Goal: Task Accomplishment & Management: Manage account settings

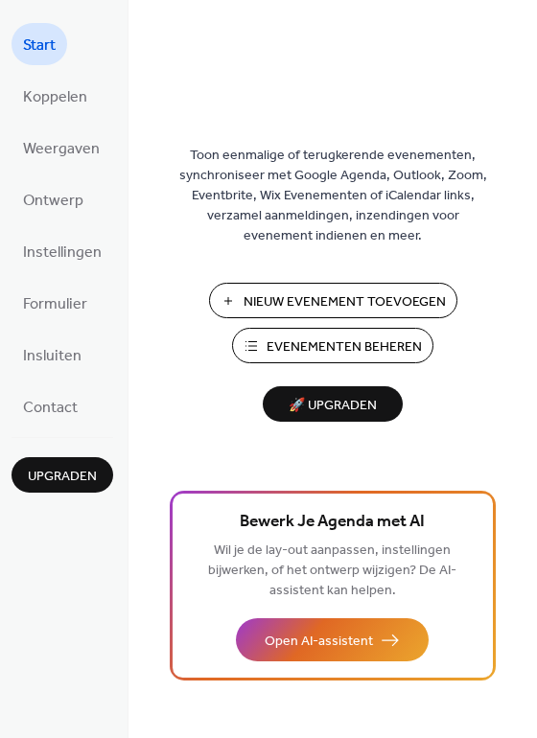
click at [335, 340] on span "Evenementen Beheren" at bounding box center [343, 347] width 155 height 20
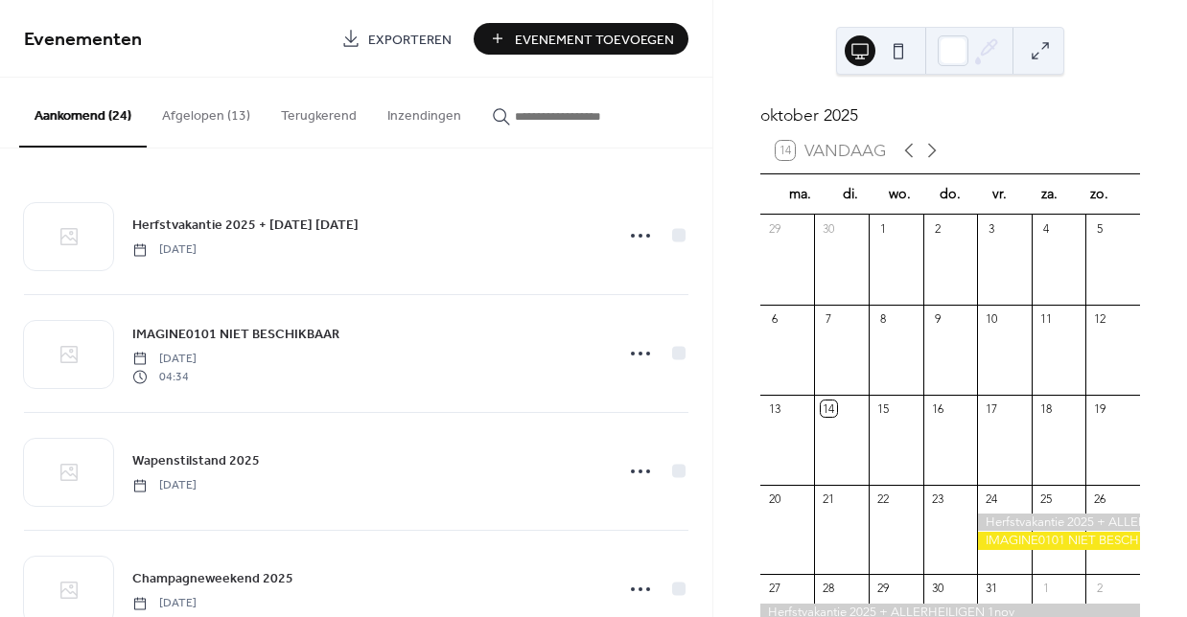
click at [216, 113] on button "Afgelopen (13)" at bounding box center [206, 112] width 119 height 68
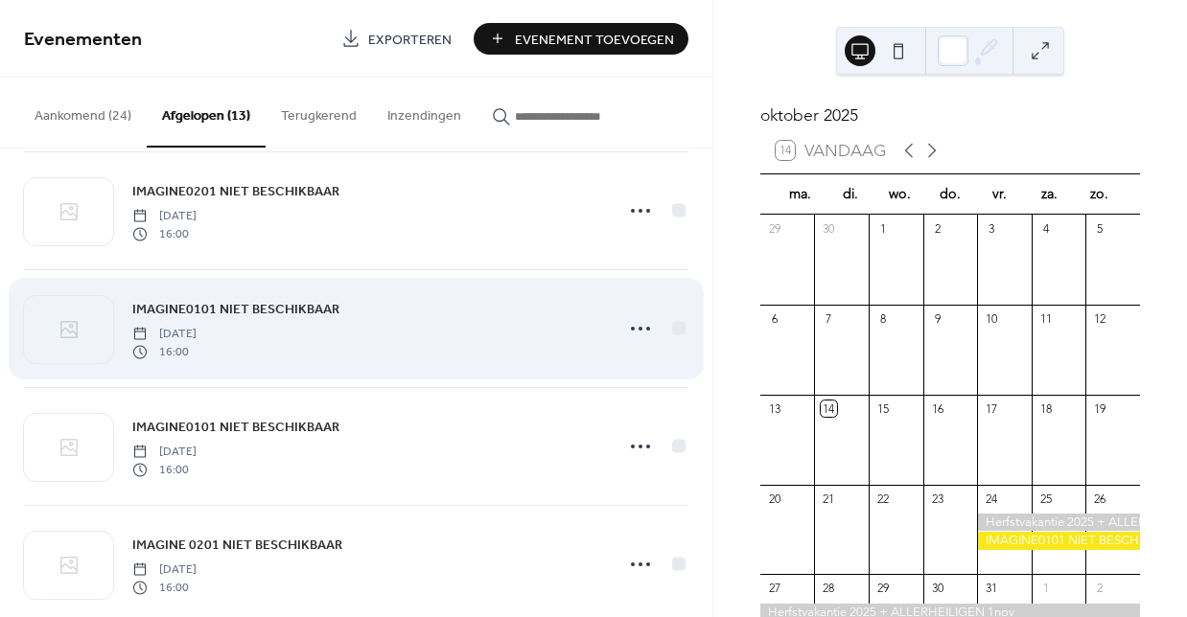
scroll to position [151, 0]
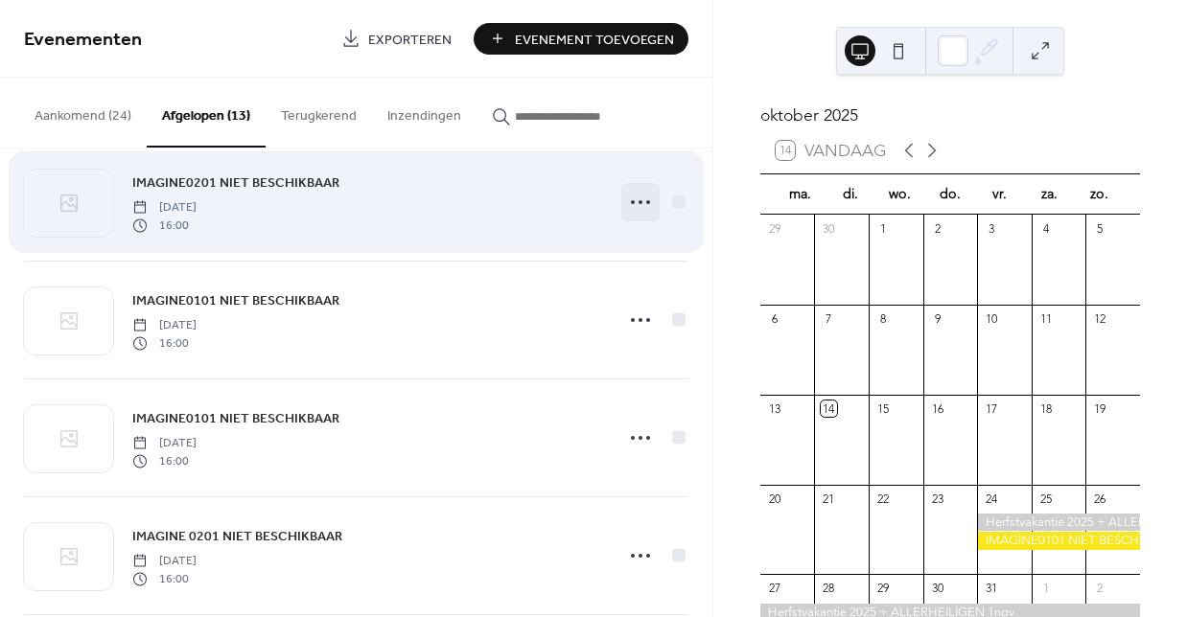
click at [632, 197] on icon at bounding box center [640, 202] width 31 height 31
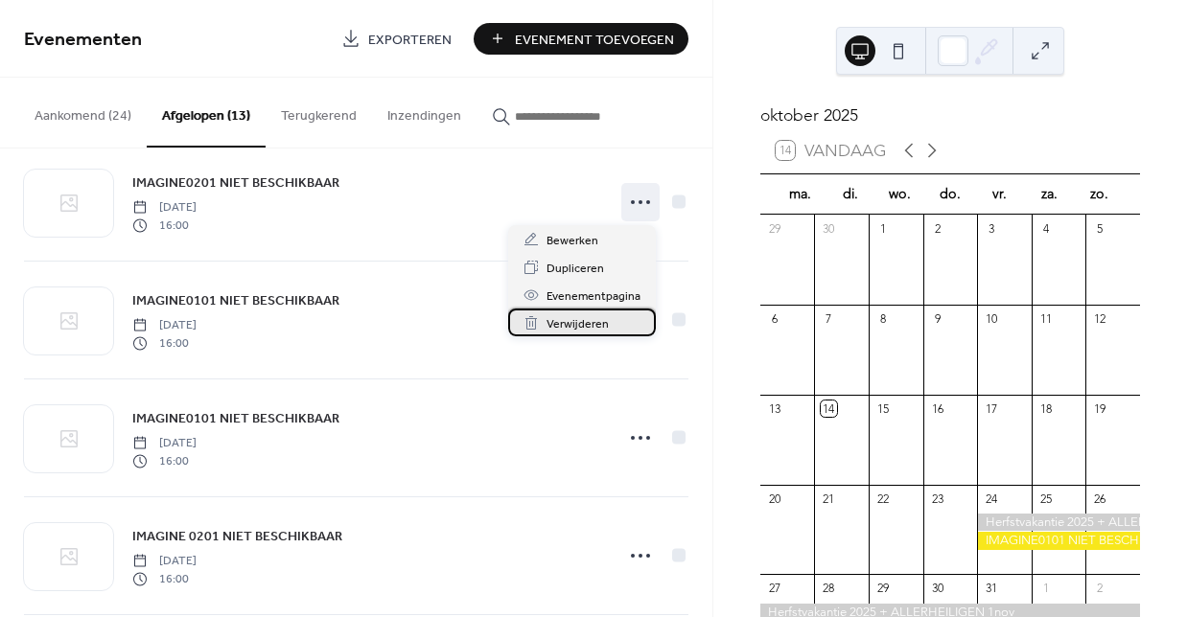
click at [571, 325] on span "Verwijderen" at bounding box center [577, 324] width 62 height 20
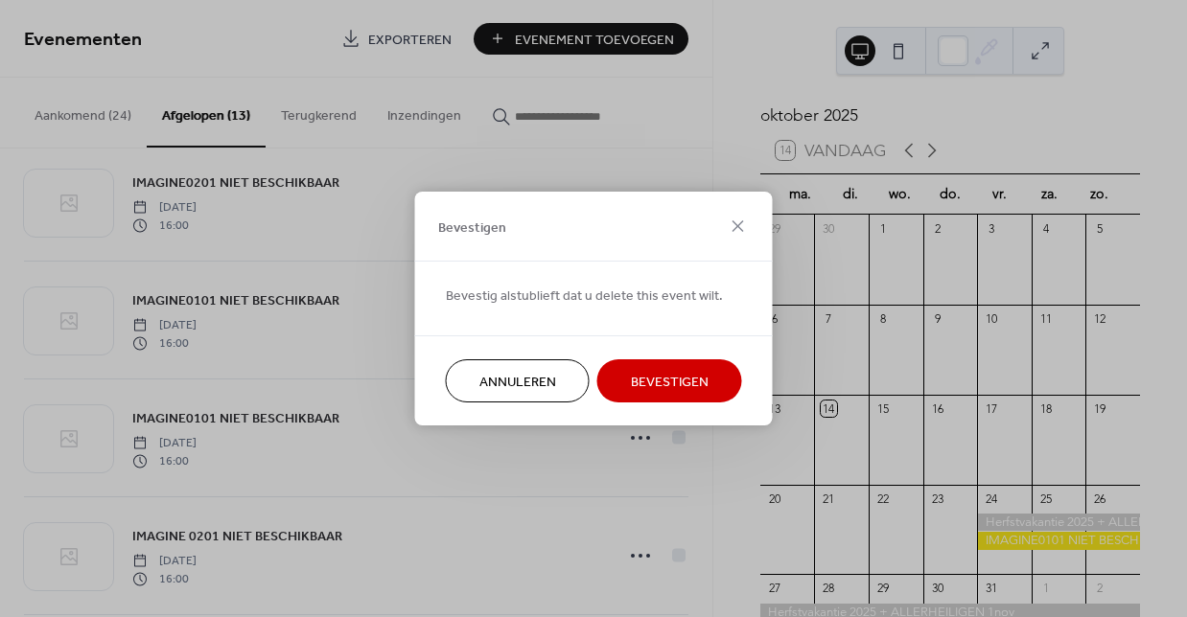
click at [654, 380] on span "Bevestigen" at bounding box center [670, 383] width 78 height 20
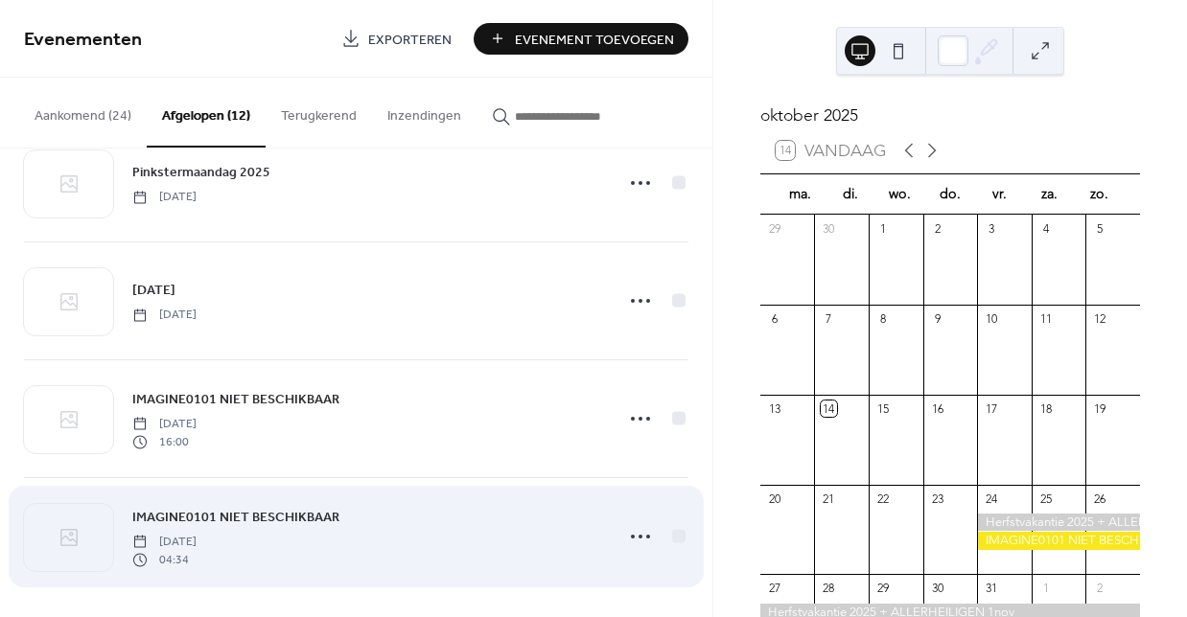
scroll to position [995, 0]
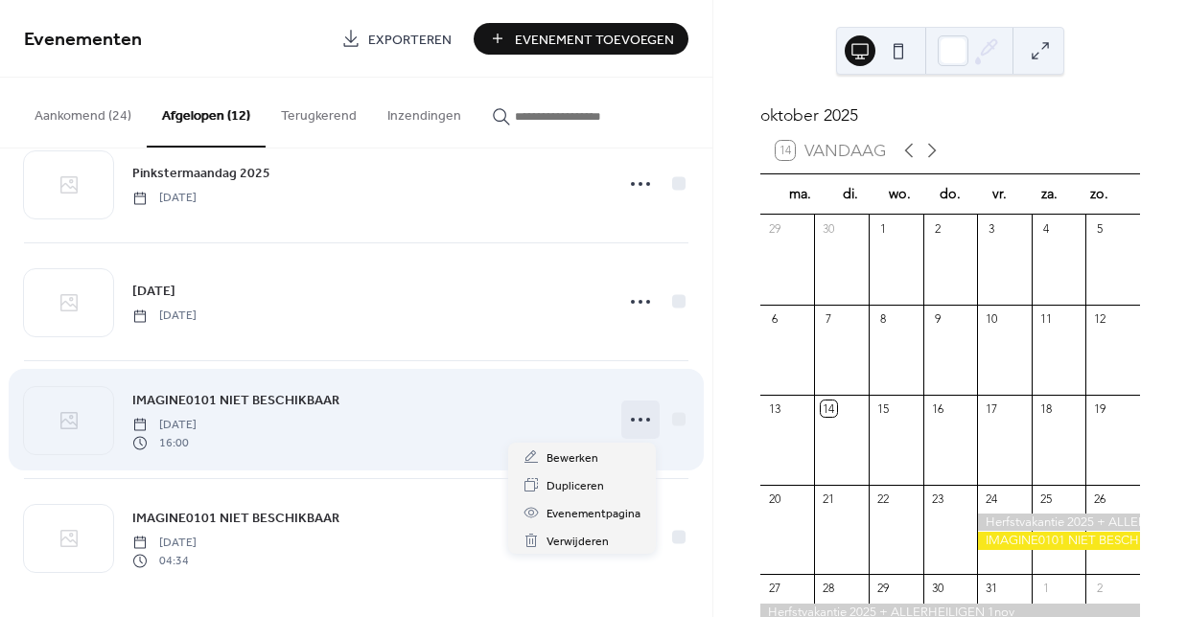
click at [635, 417] on icon at bounding box center [640, 420] width 31 height 31
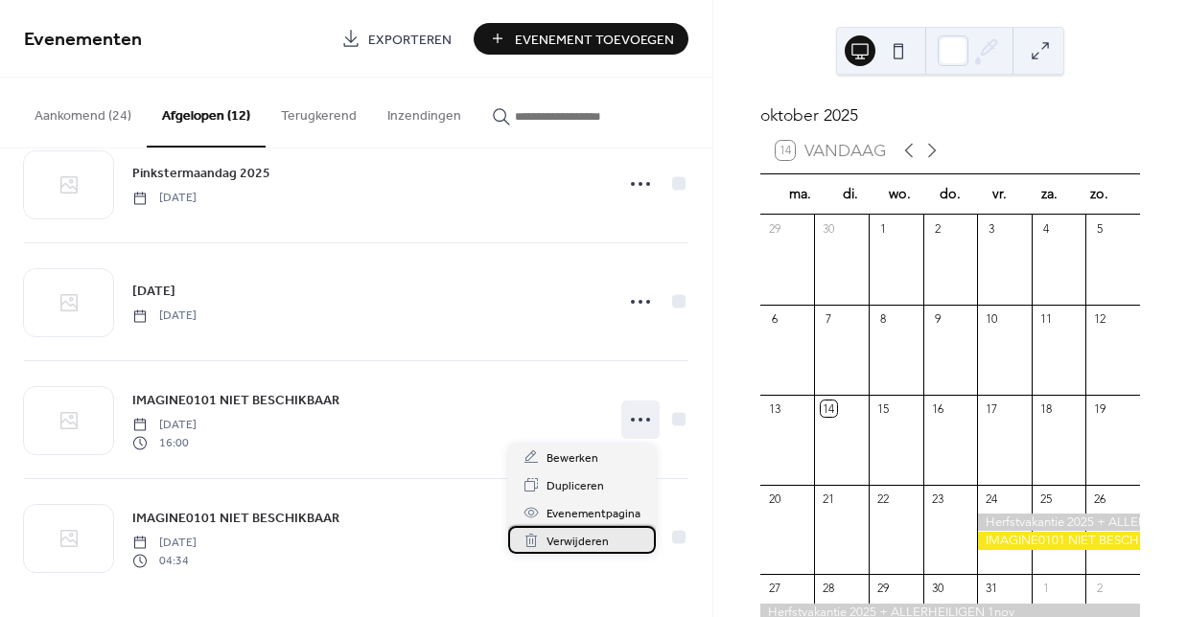
click at [557, 543] on span "Verwijderen" at bounding box center [577, 542] width 62 height 20
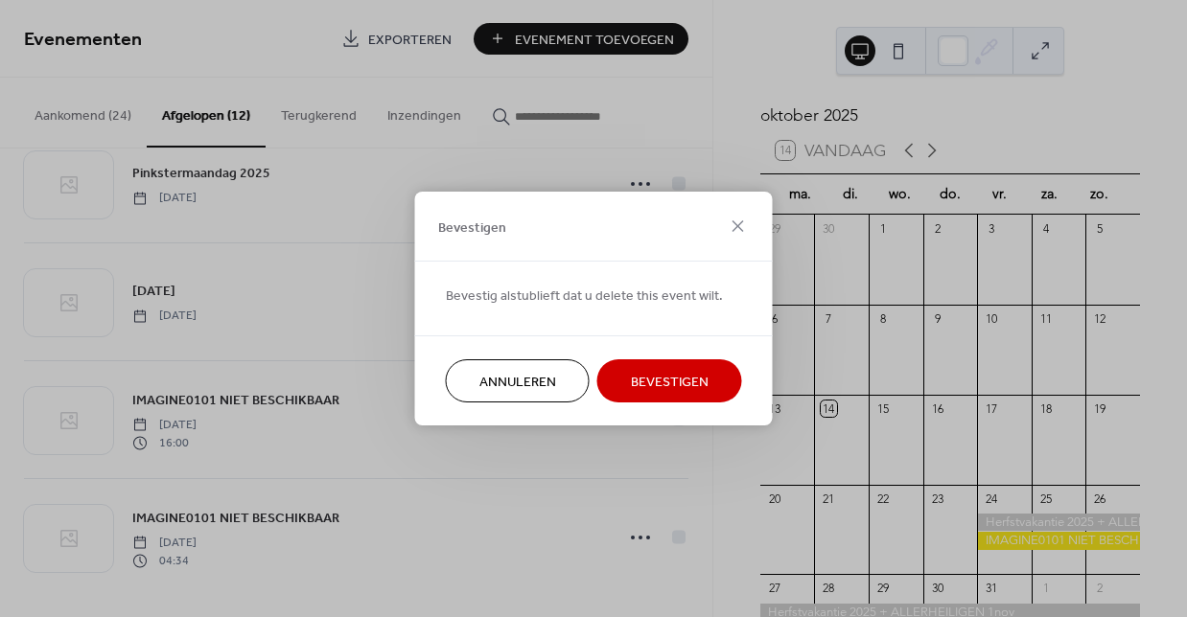
click at [673, 380] on span "Bevestigen" at bounding box center [670, 383] width 78 height 20
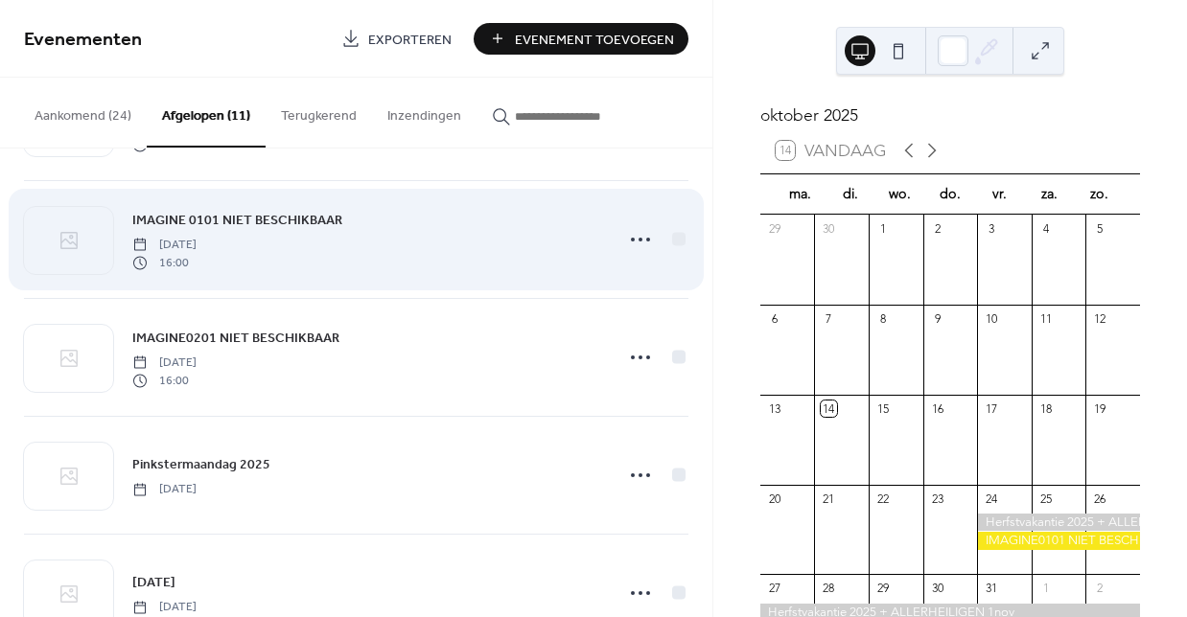
scroll to position [692, 0]
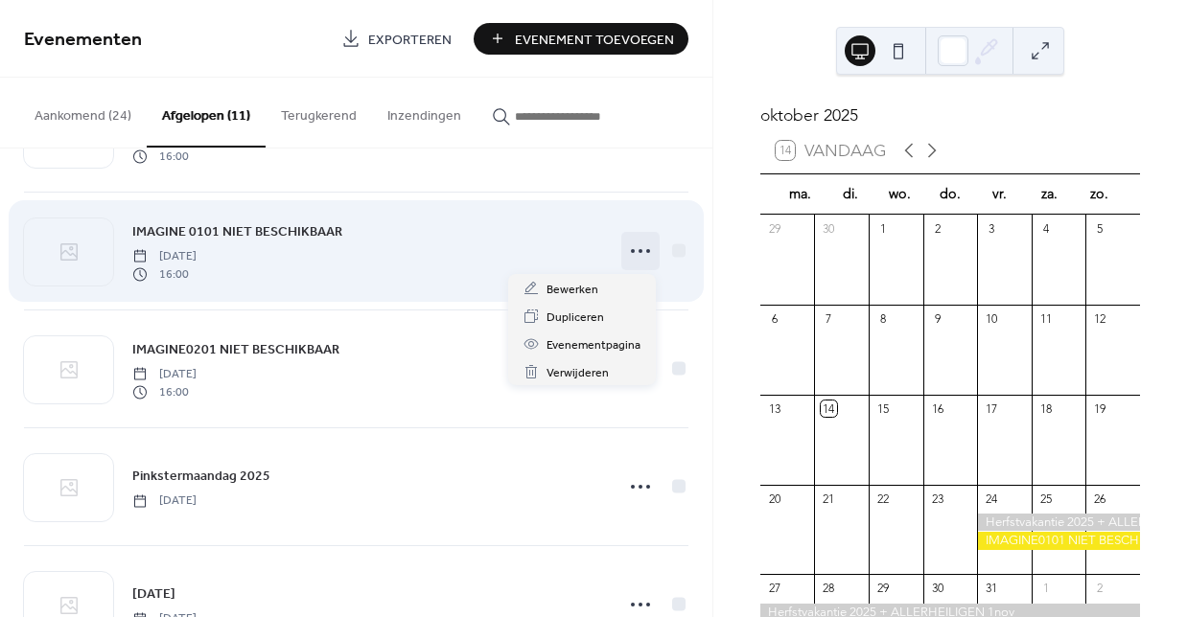
click at [636, 249] on icon at bounding box center [640, 251] width 31 height 31
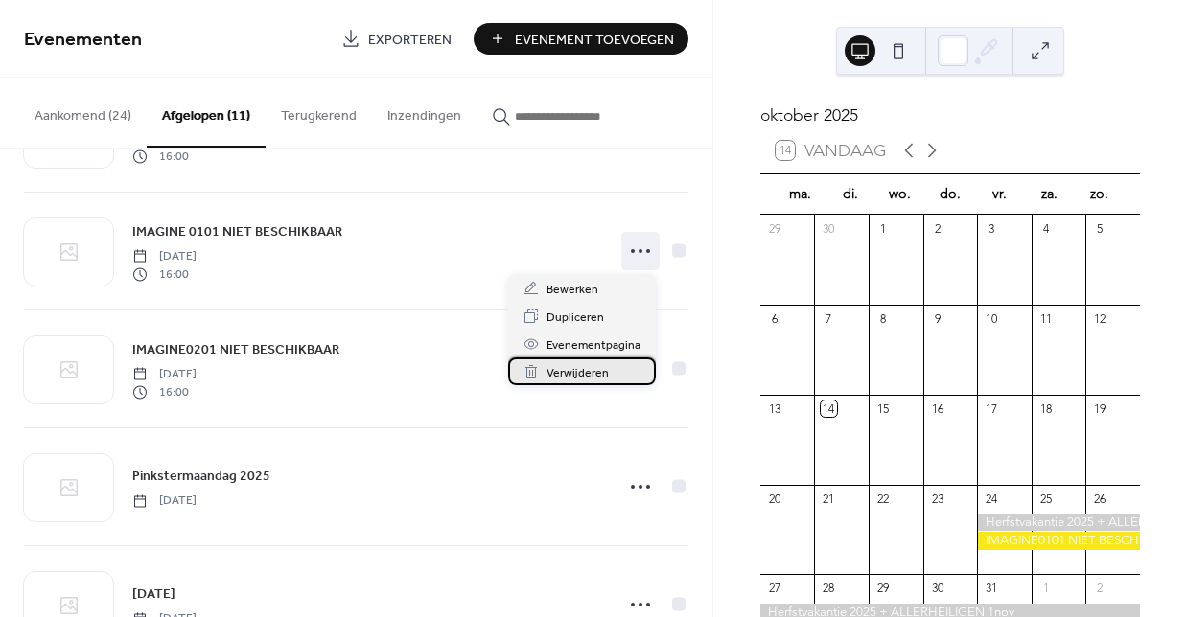
click at [576, 371] on span "Verwijderen" at bounding box center [577, 373] width 62 height 20
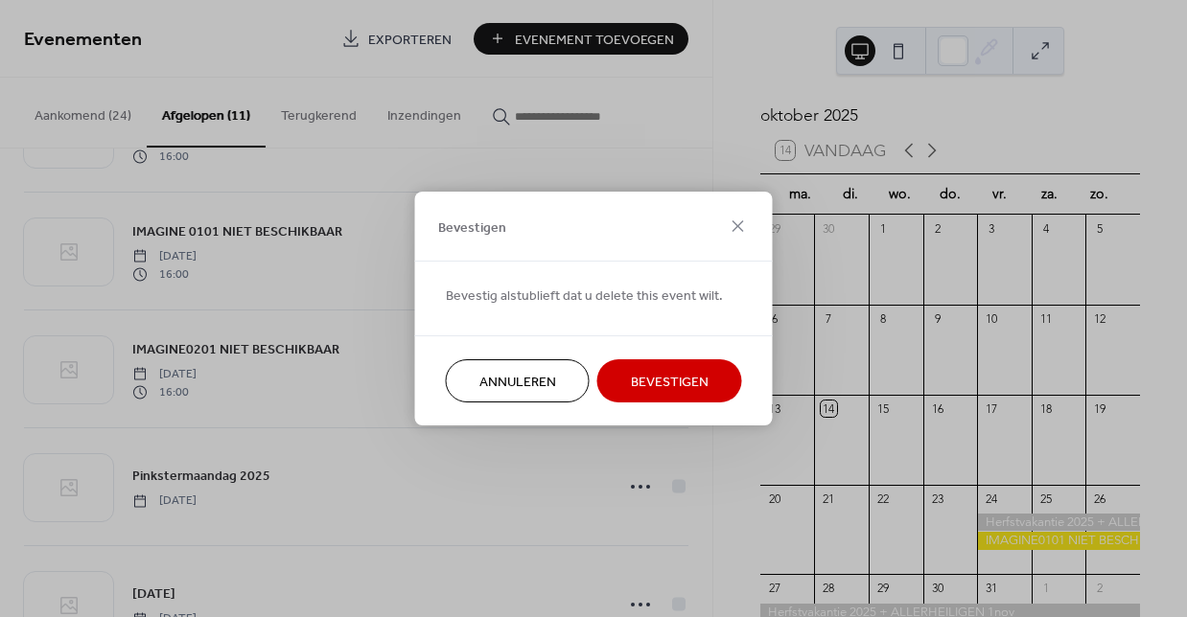
click at [664, 380] on span "Bevestigen" at bounding box center [670, 383] width 78 height 20
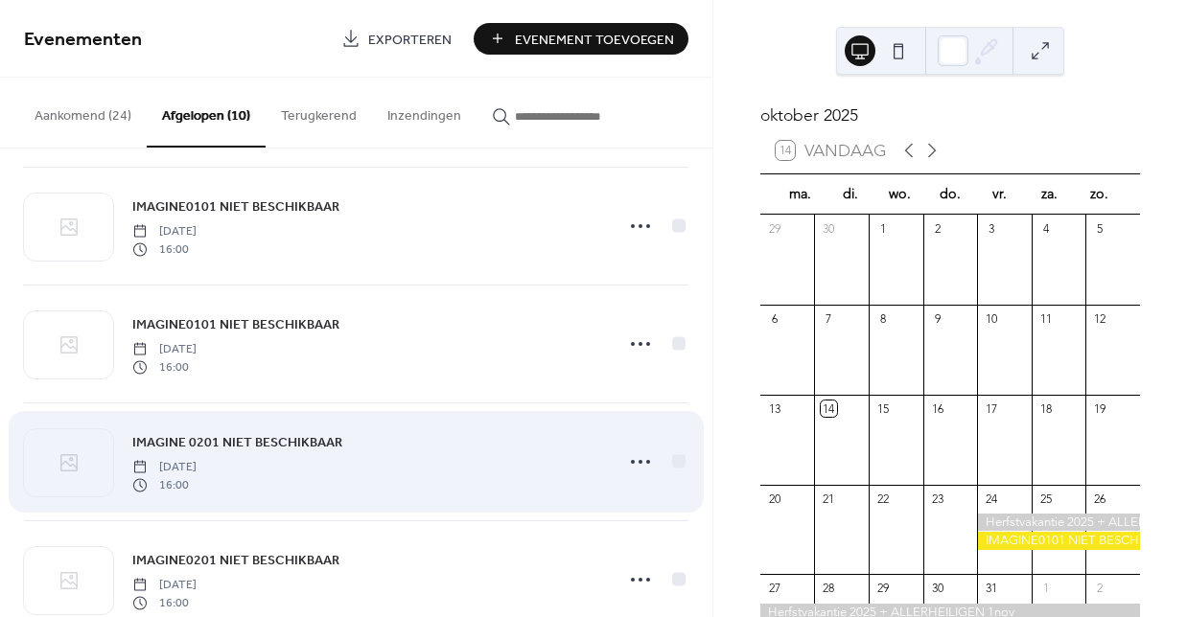
scroll to position [122, 0]
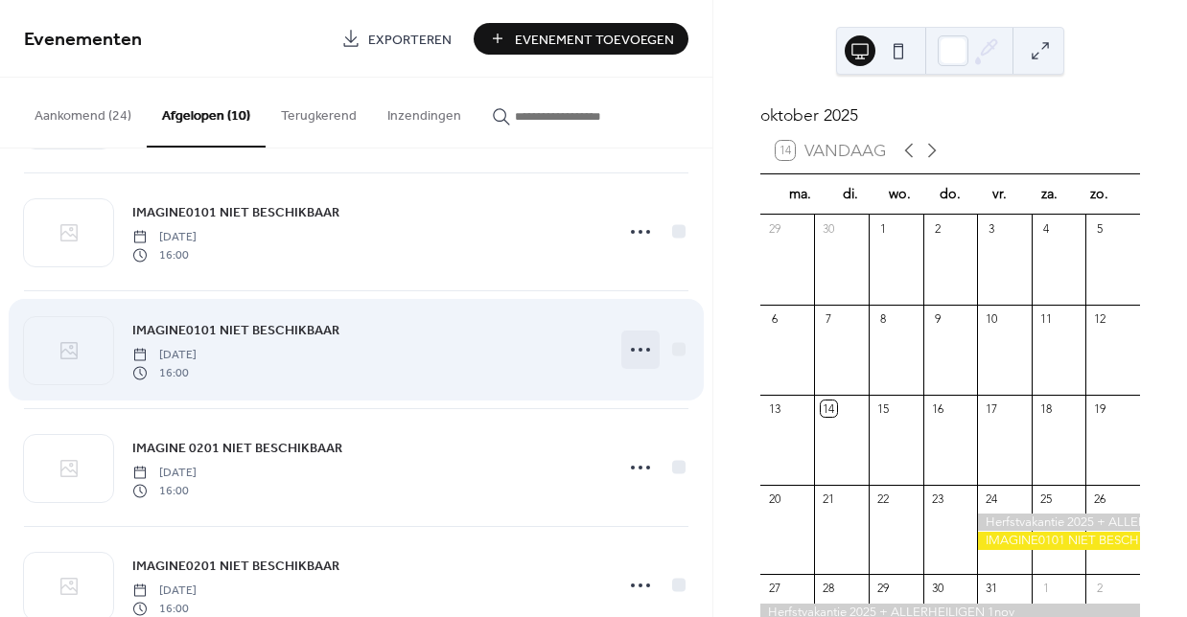
click at [630, 346] on icon at bounding box center [640, 350] width 31 height 31
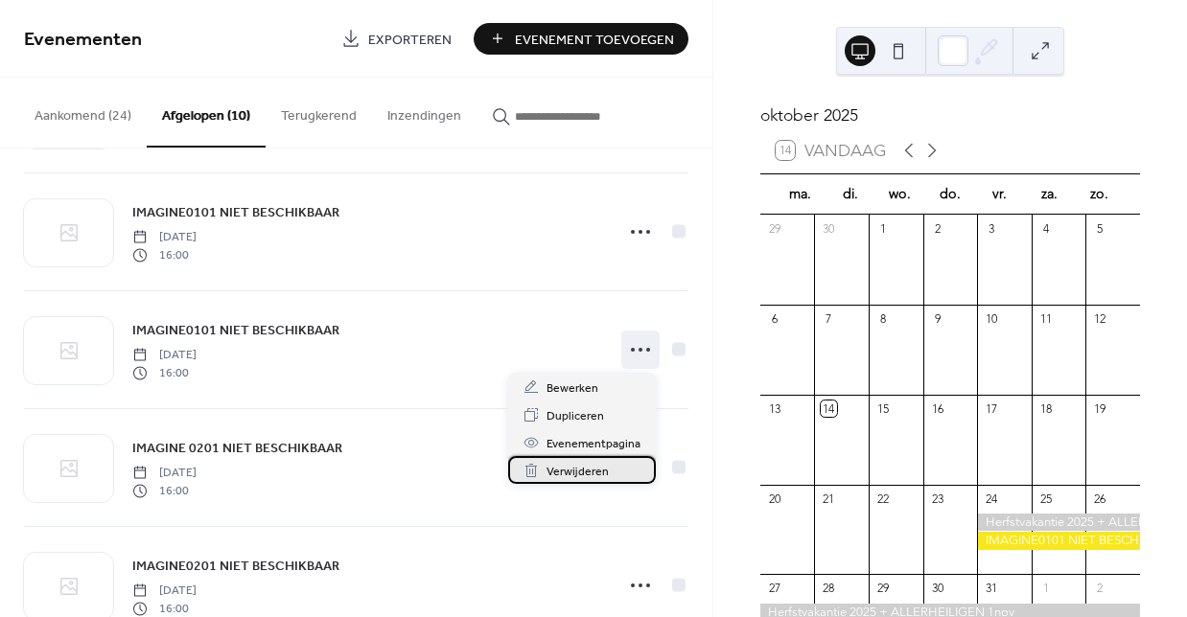
click at [572, 470] on span "Verwijderen" at bounding box center [577, 472] width 62 height 20
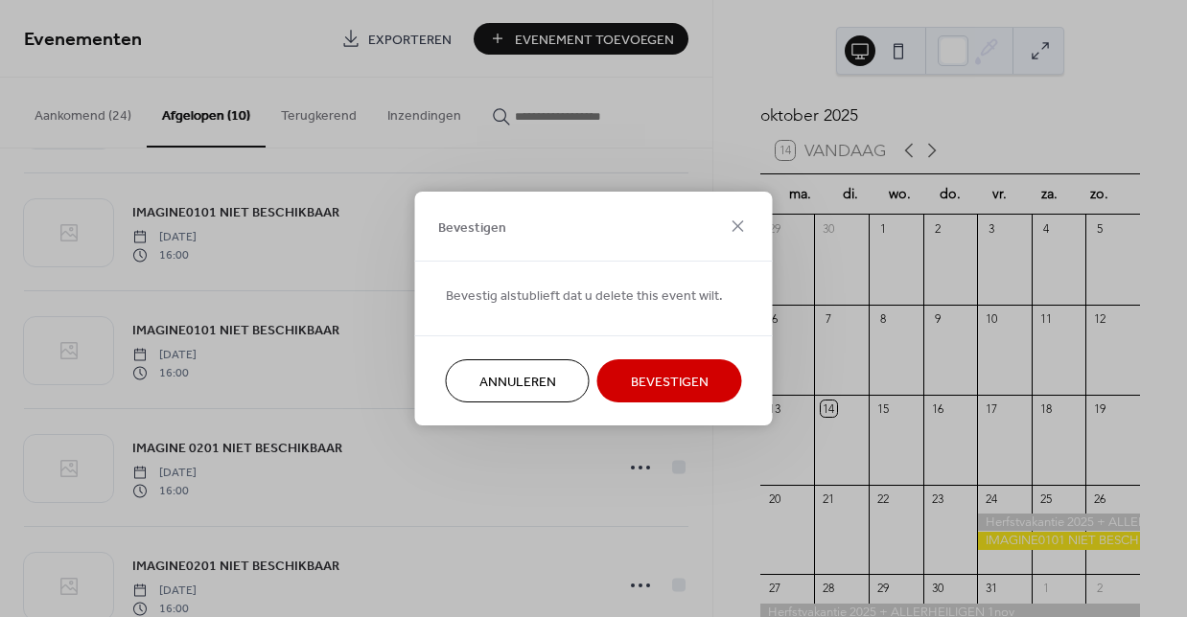
click at [674, 389] on span "Bevestigen" at bounding box center [670, 383] width 78 height 20
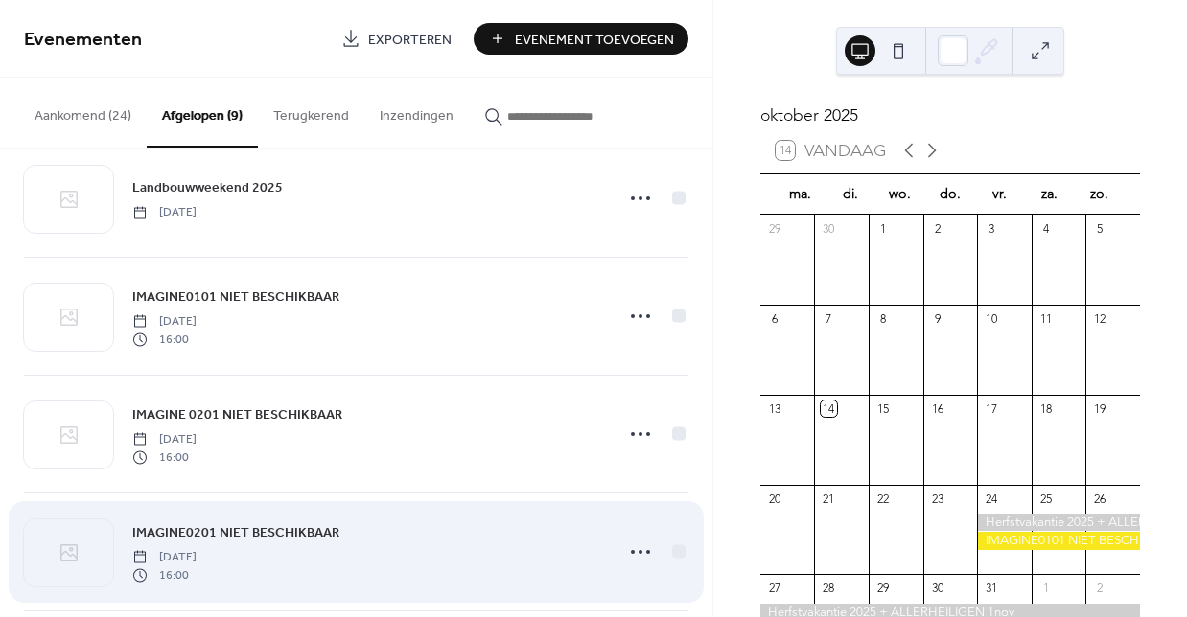
scroll to position [20, 0]
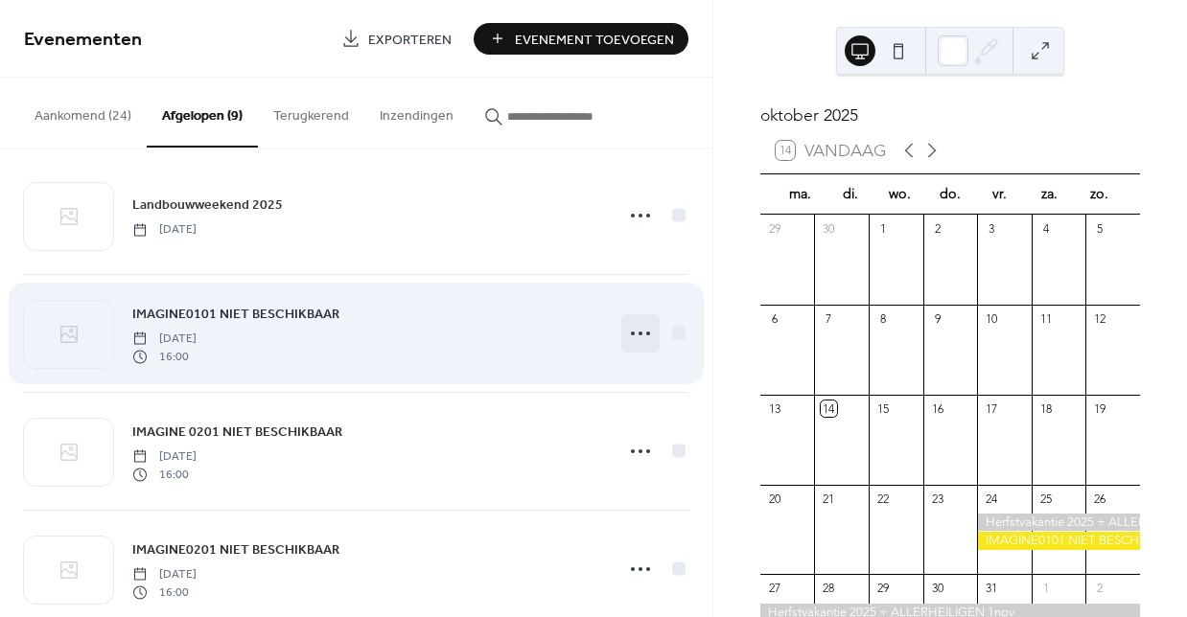
click at [629, 335] on icon at bounding box center [640, 333] width 31 height 31
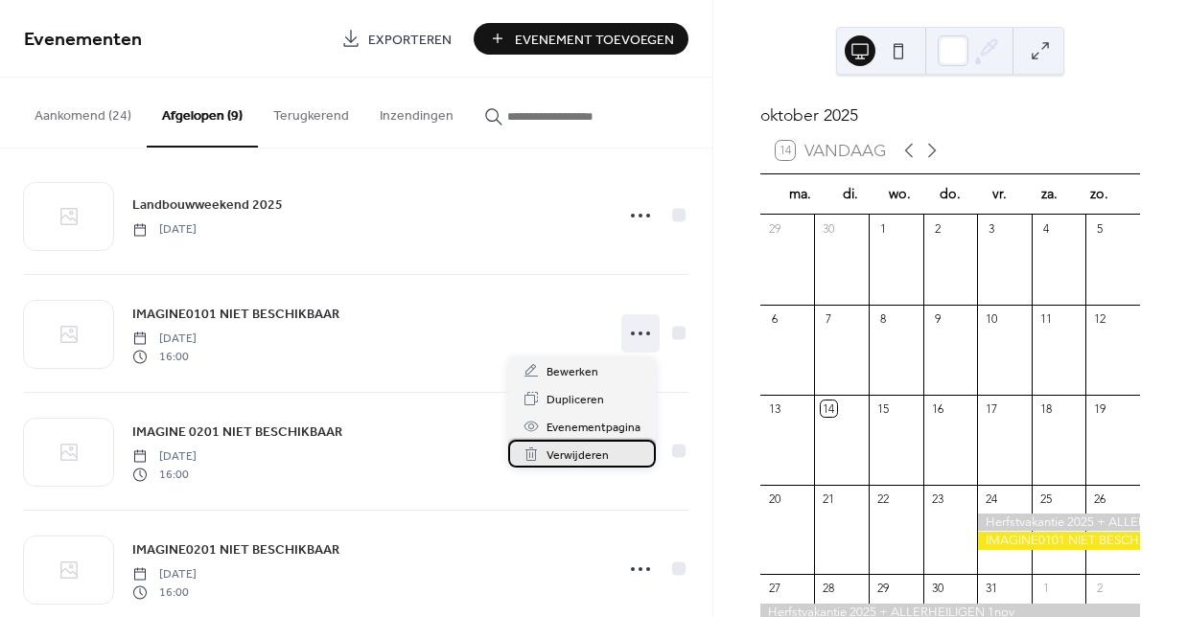
click at [584, 453] on span "Verwijderen" at bounding box center [577, 456] width 62 height 20
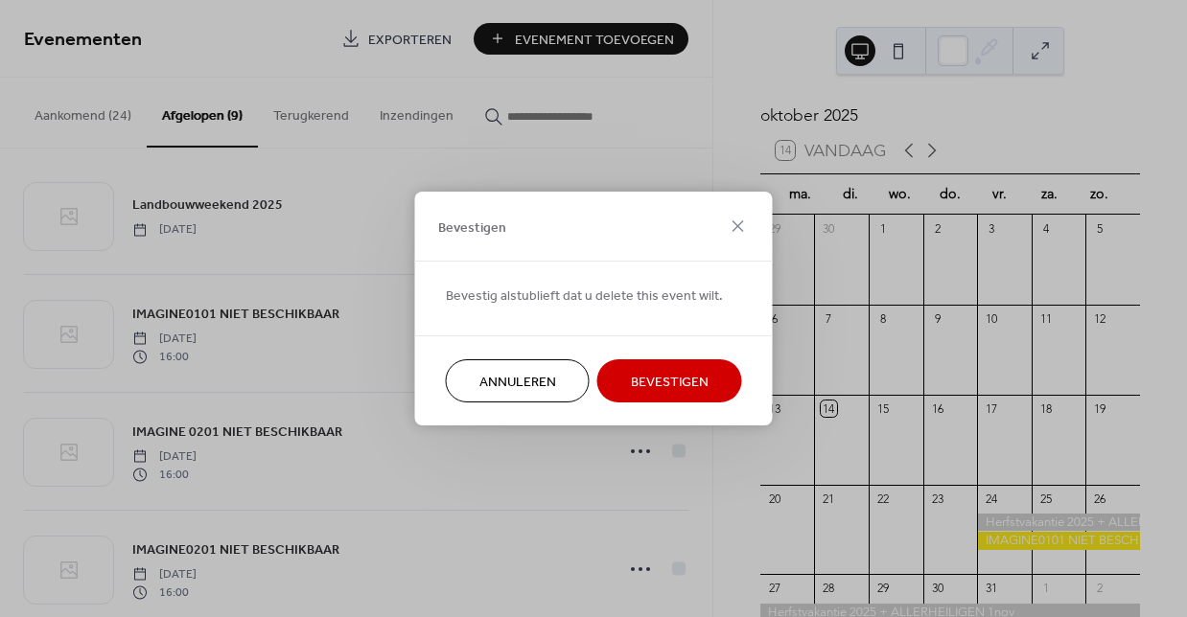
click at [661, 384] on span "Bevestigen" at bounding box center [670, 383] width 78 height 20
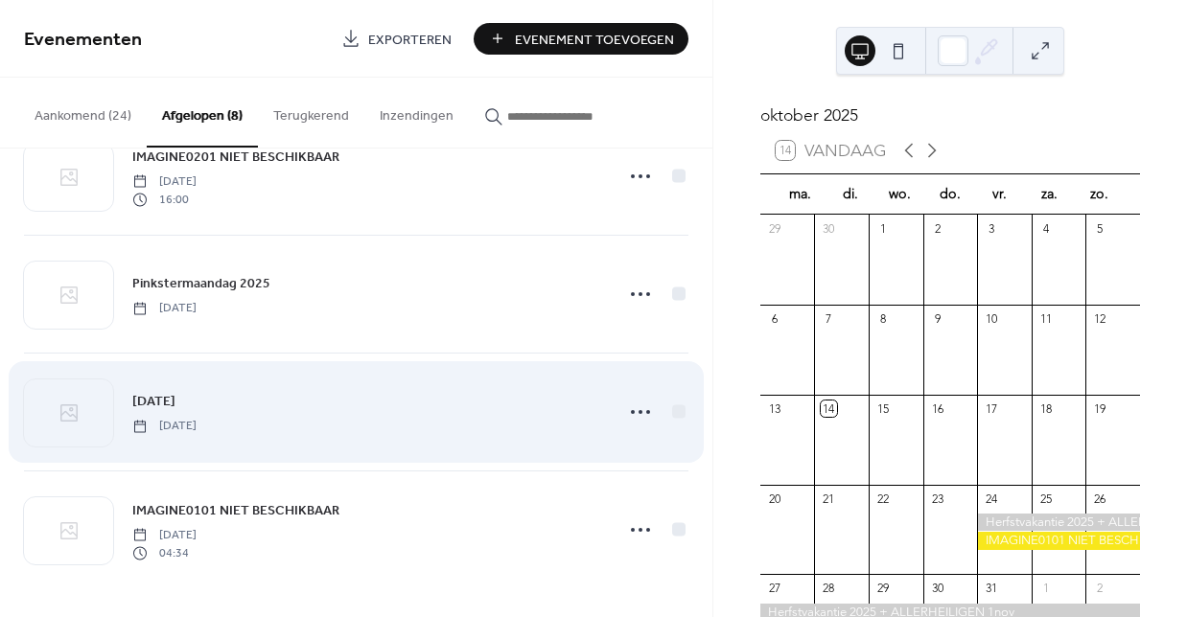
scroll to position [531, 0]
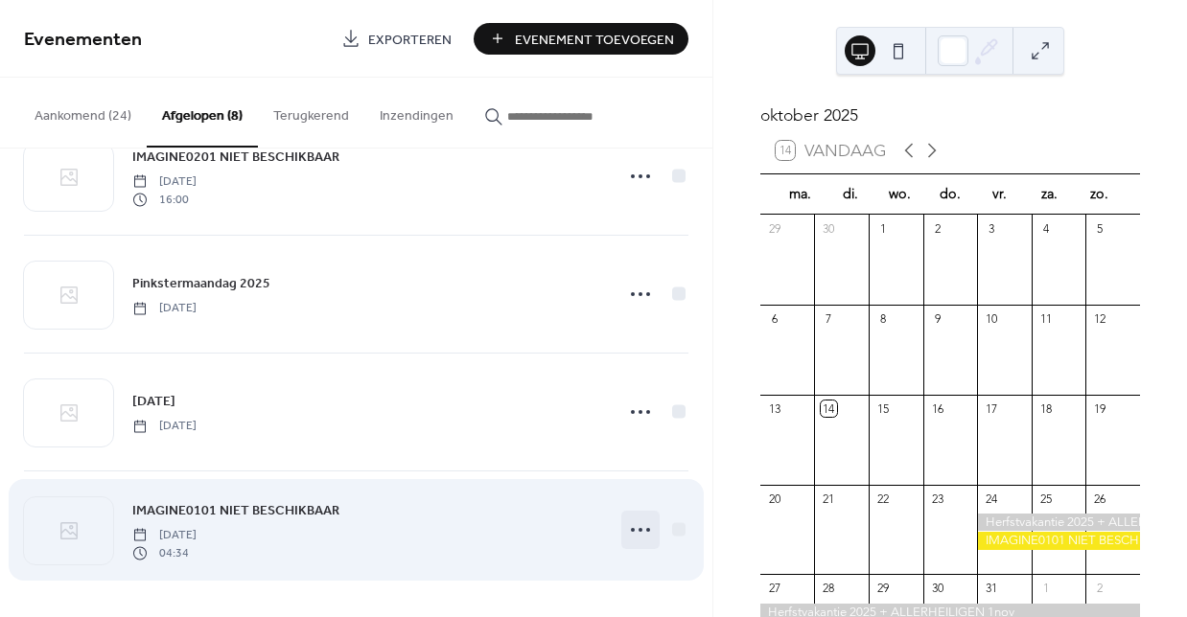
click at [636, 528] on icon at bounding box center [640, 530] width 31 height 31
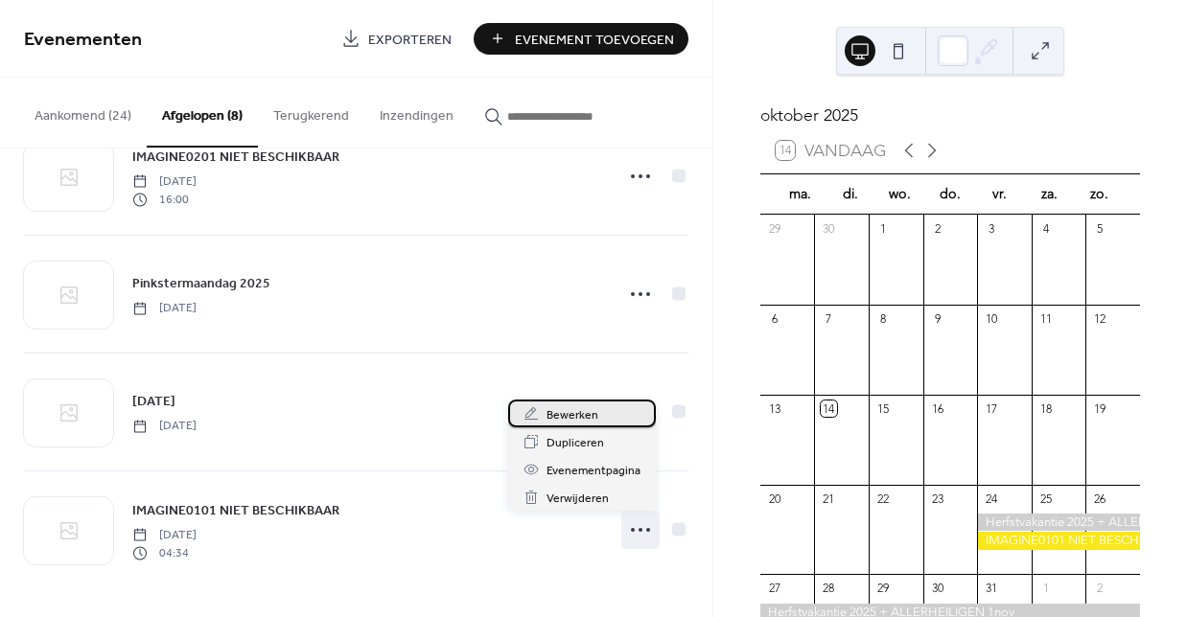
click at [564, 417] on span "Bewerken" at bounding box center [572, 415] width 52 height 20
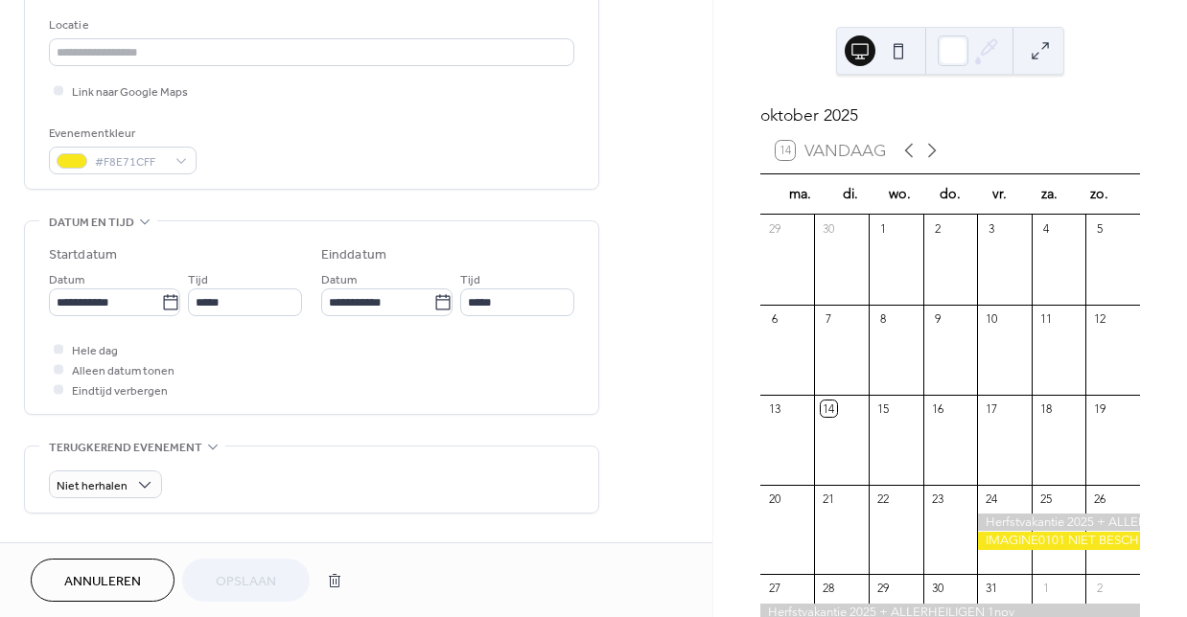
scroll to position [432, 0]
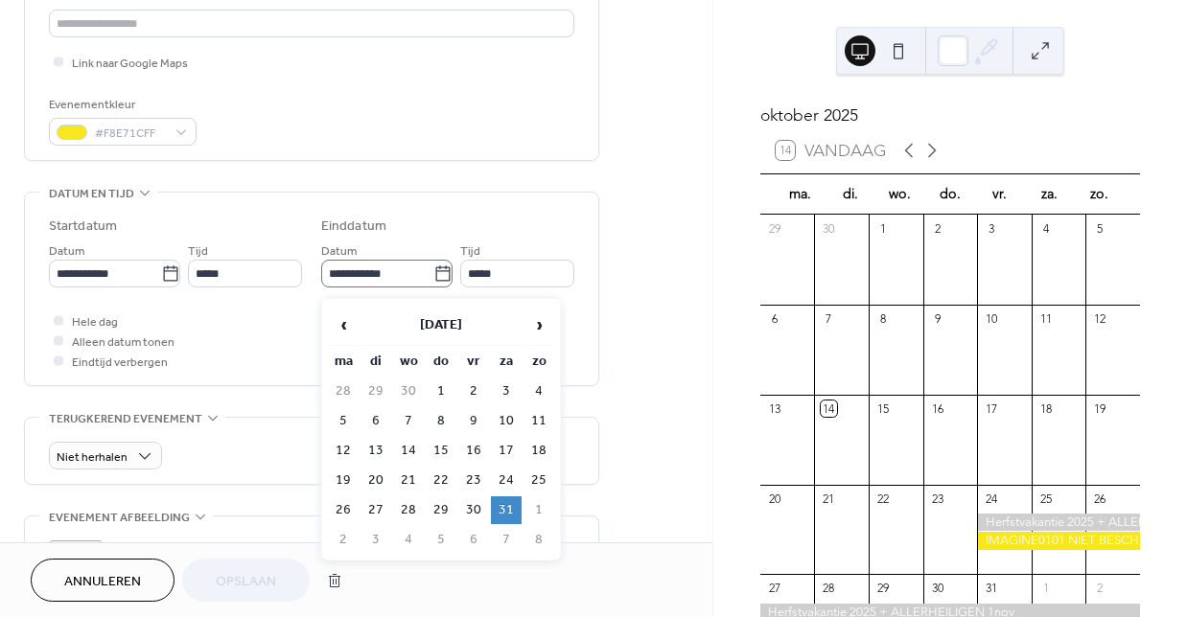
click at [442, 284] on icon at bounding box center [442, 274] width 19 height 19
click at [433, 285] on input "**********" at bounding box center [377, 274] width 112 height 28
click at [536, 327] on span "›" at bounding box center [538, 325] width 29 height 38
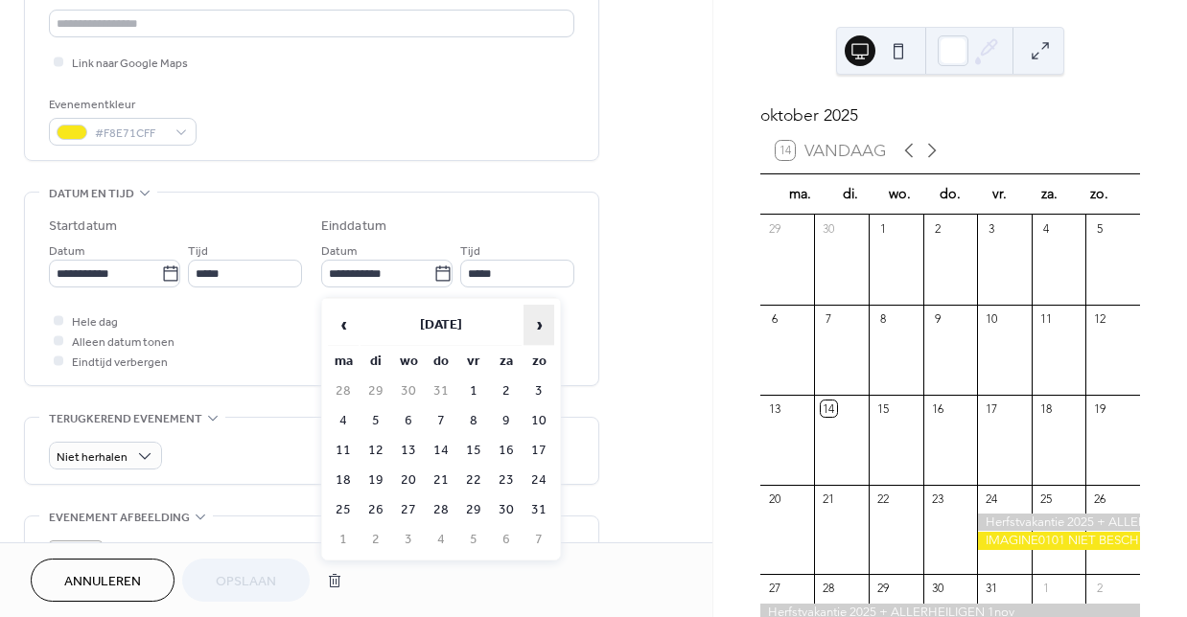
click at [536, 327] on span "›" at bounding box center [538, 325] width 29 height 38
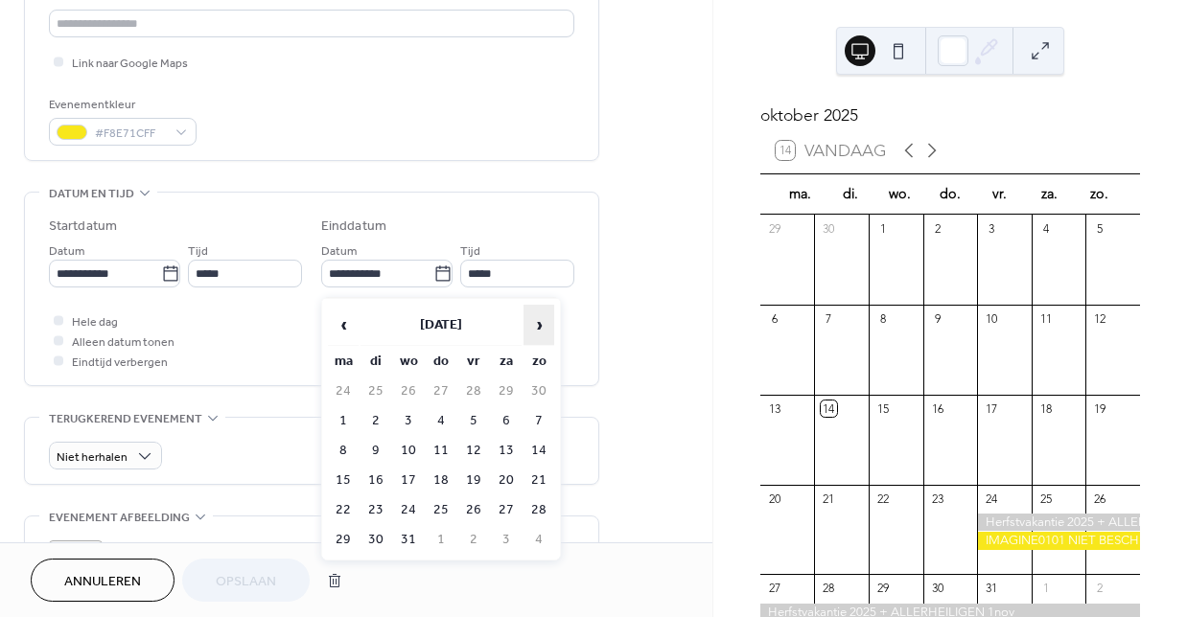
click at [536, 327] on span "›" at bounding box center [538, 325] width 29 height 38
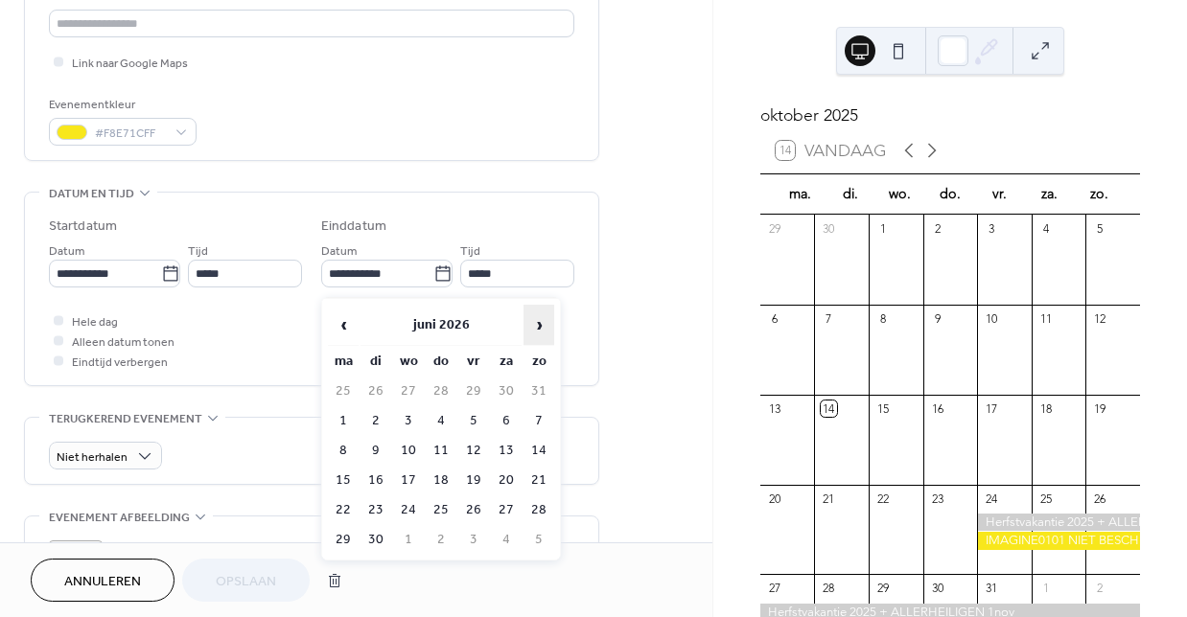
click at [536, 327] on span "›" at bounding box center [538, 325] width 29 height 38
click at [338, 318] on span "‹" at bounding box center [343, 325] width 29 height 38
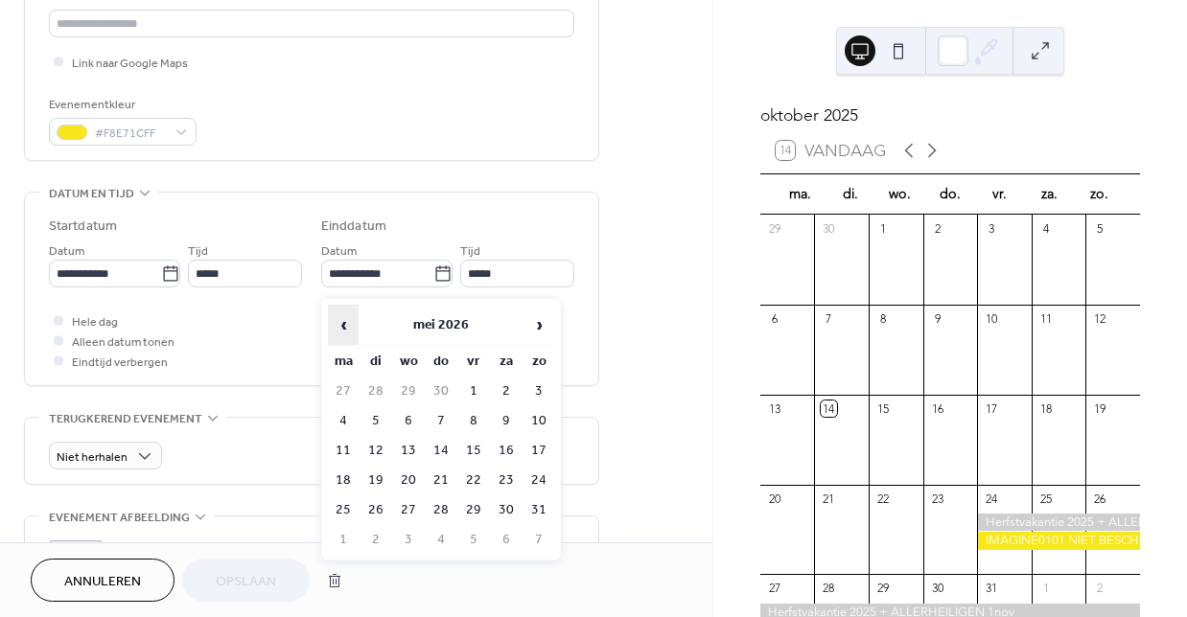
click at [338, 318] on span "‹" at bounding box center [343, 325] width 29 height 38
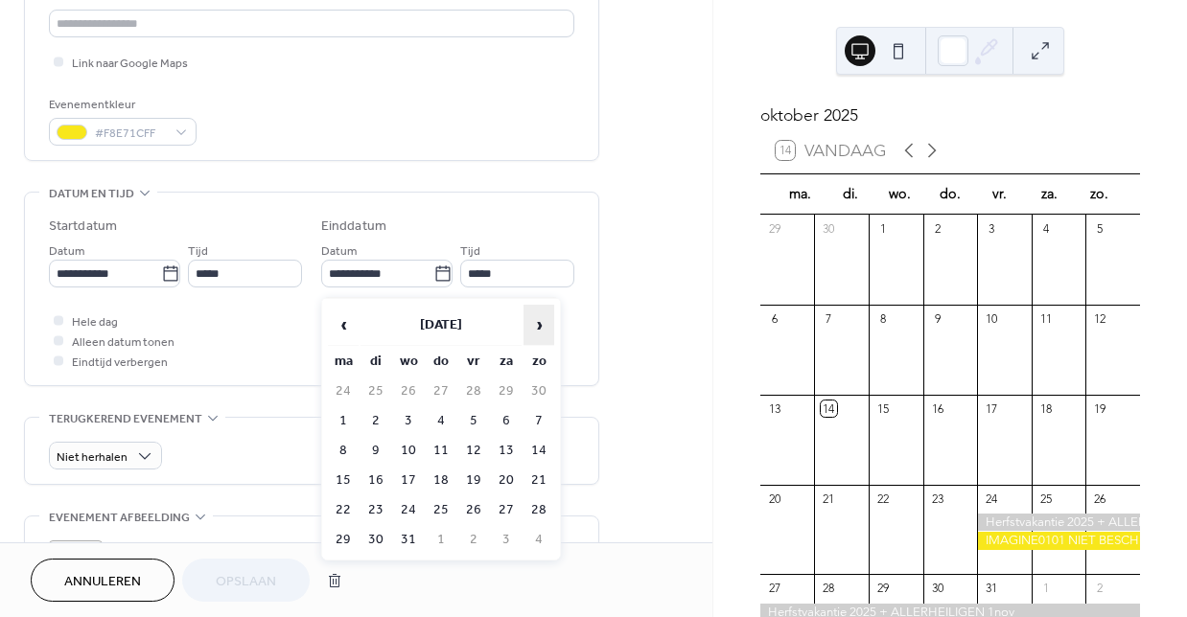
click at [536, 323] on span "›" at bounding box center [538, 325] width 29 height 38
click at [341, 422] on td "5" at bounding box center [343, 421] width 31 height 28
type input "**********"
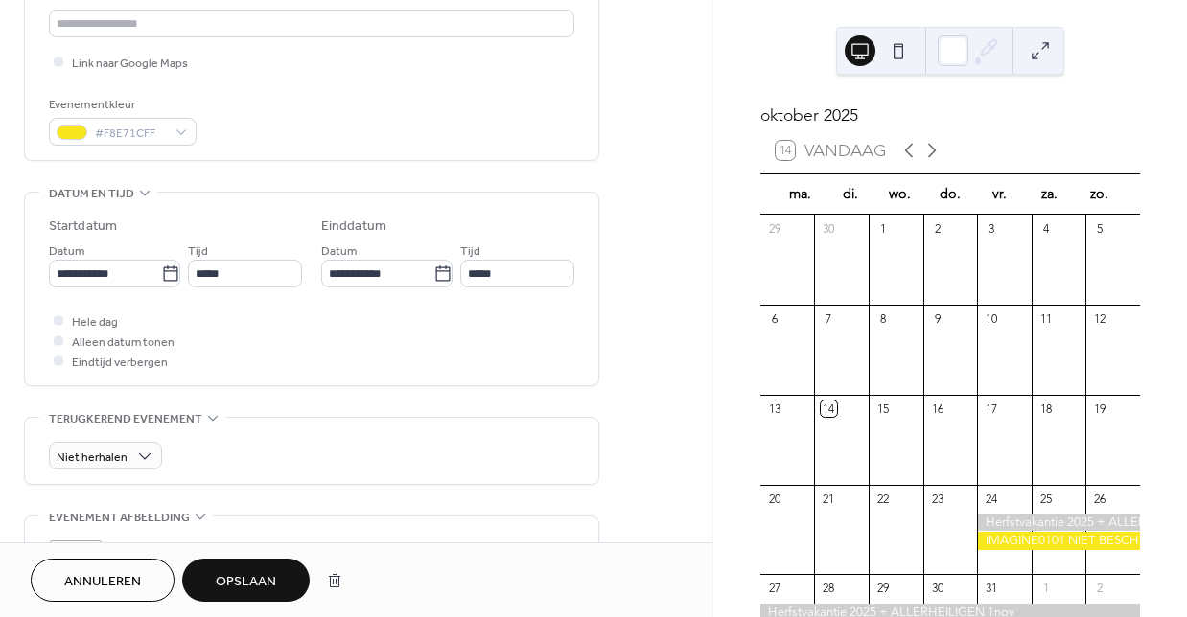
click at [239, 584] on span "Opslaan" at bounding box center [246, 582] width 60 height 20
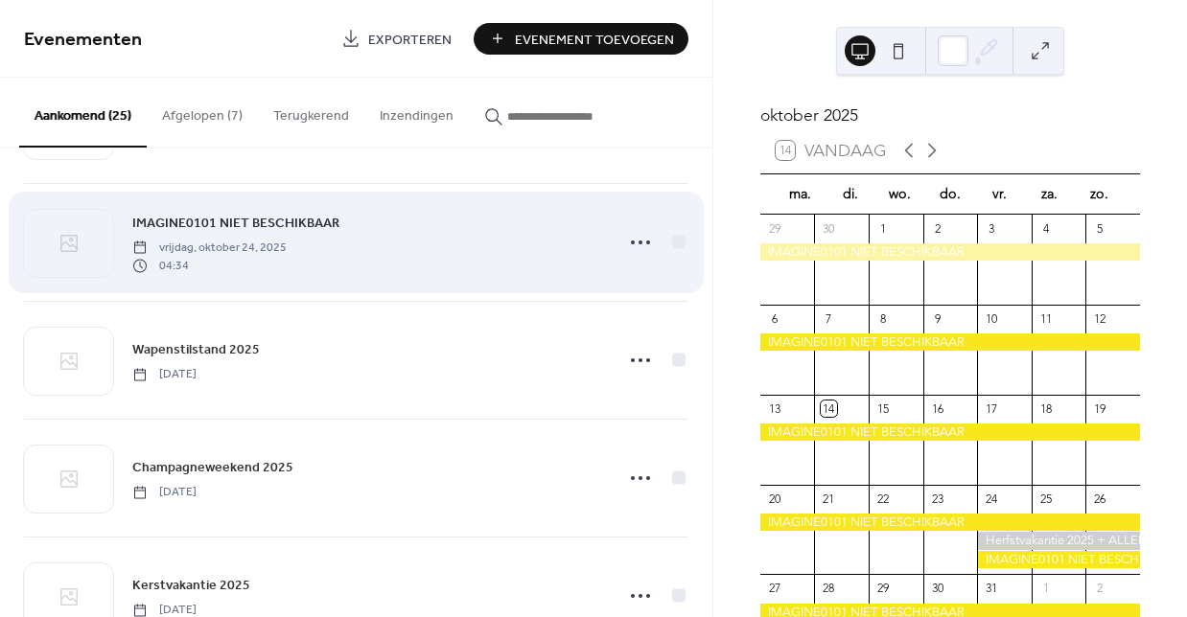
scroll to position [258, 0]
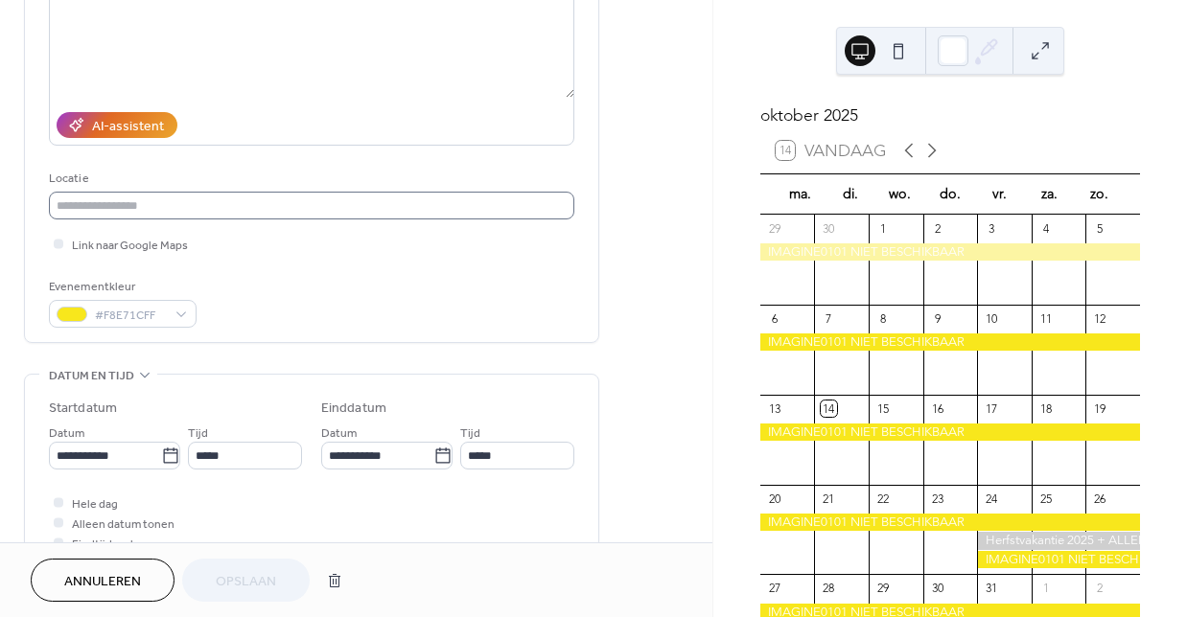
scroll to position [256, 0]
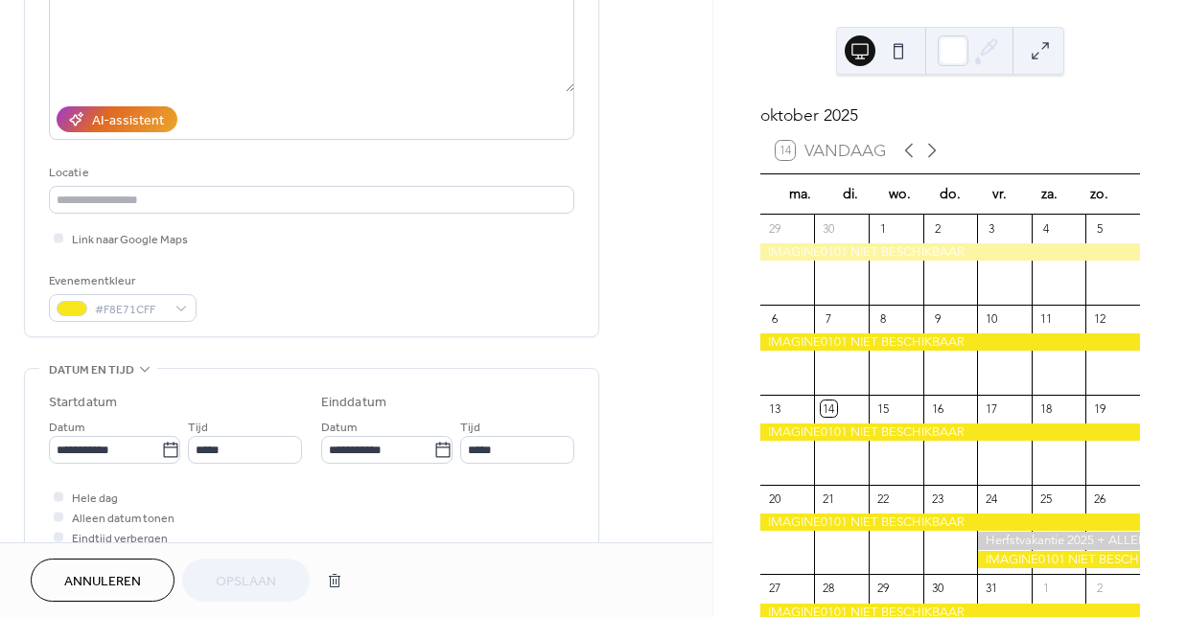
click at [81, 582] on span "Annuleren" at bounding box center [102, 582] width 77 height 20
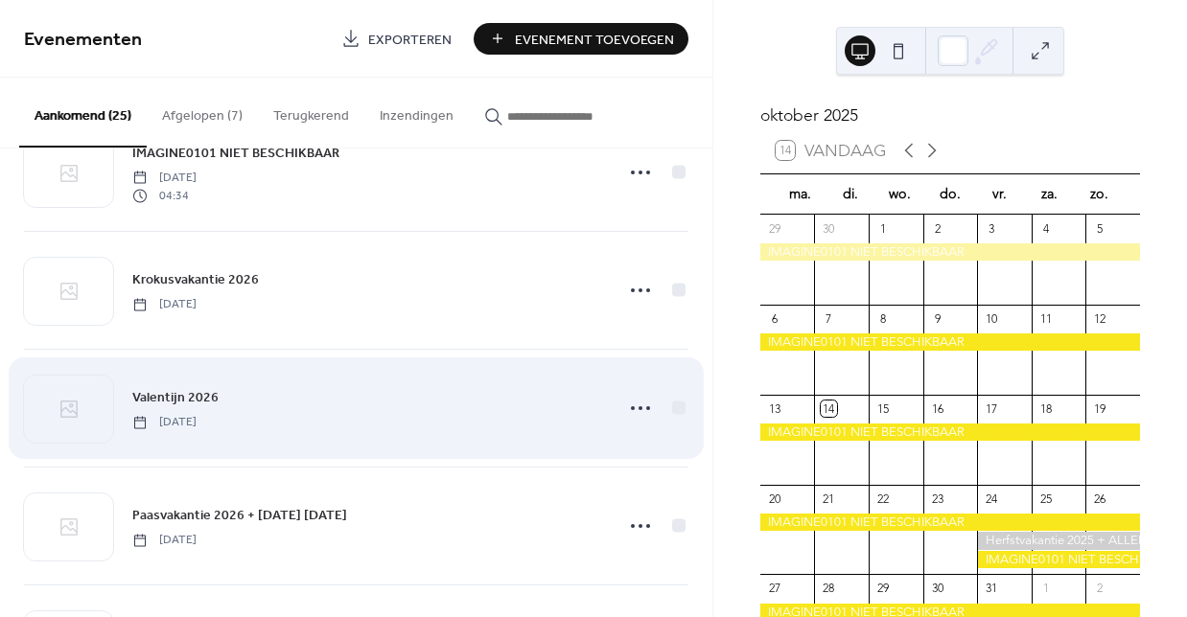
scroll to position [885, 0]
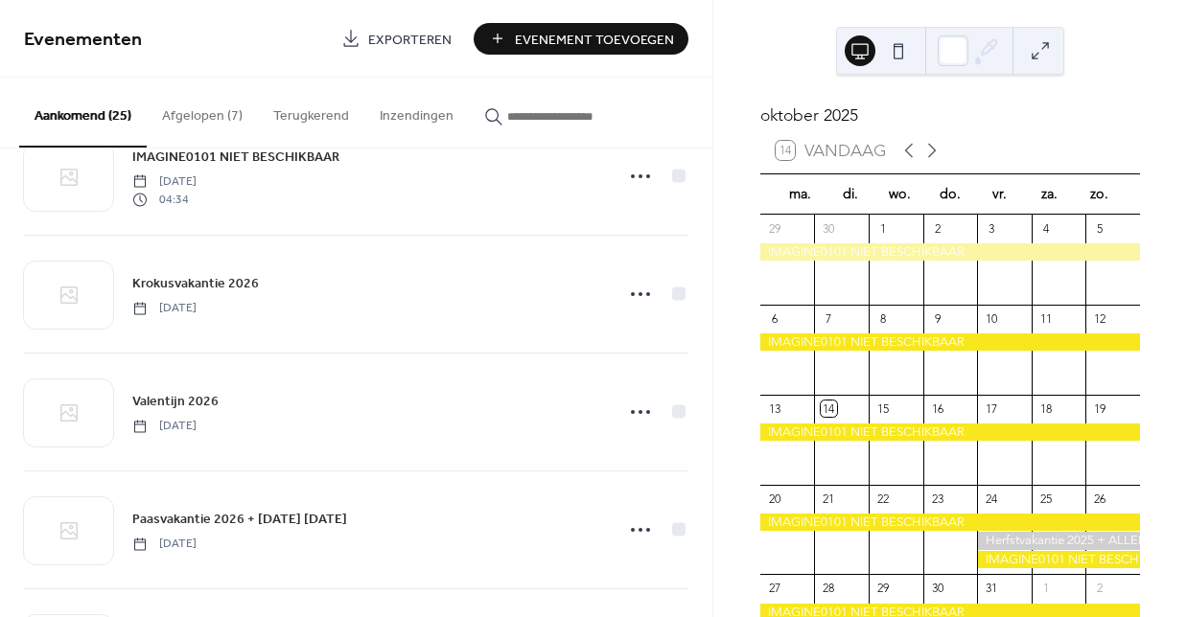
click at [191, 116] on button "Afgelopen (7)" at bounding box center [202, 112] width 111 height 68
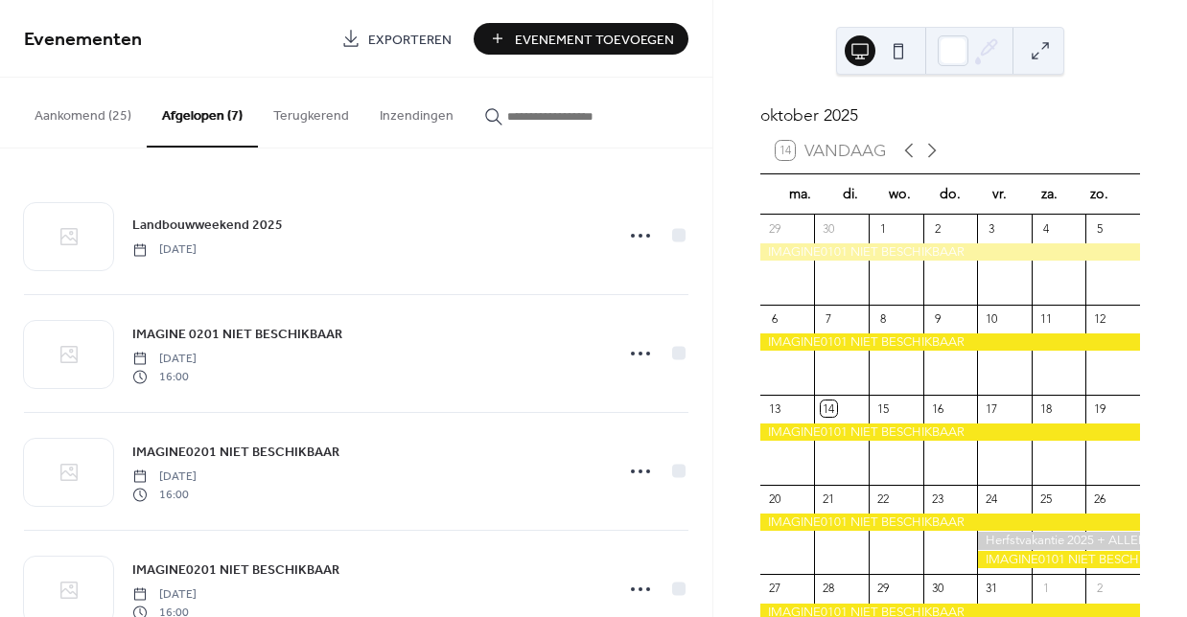
click at [62, 125] on button "Aankomend (25)" at bounding box center [82, 112] width 127 height 68
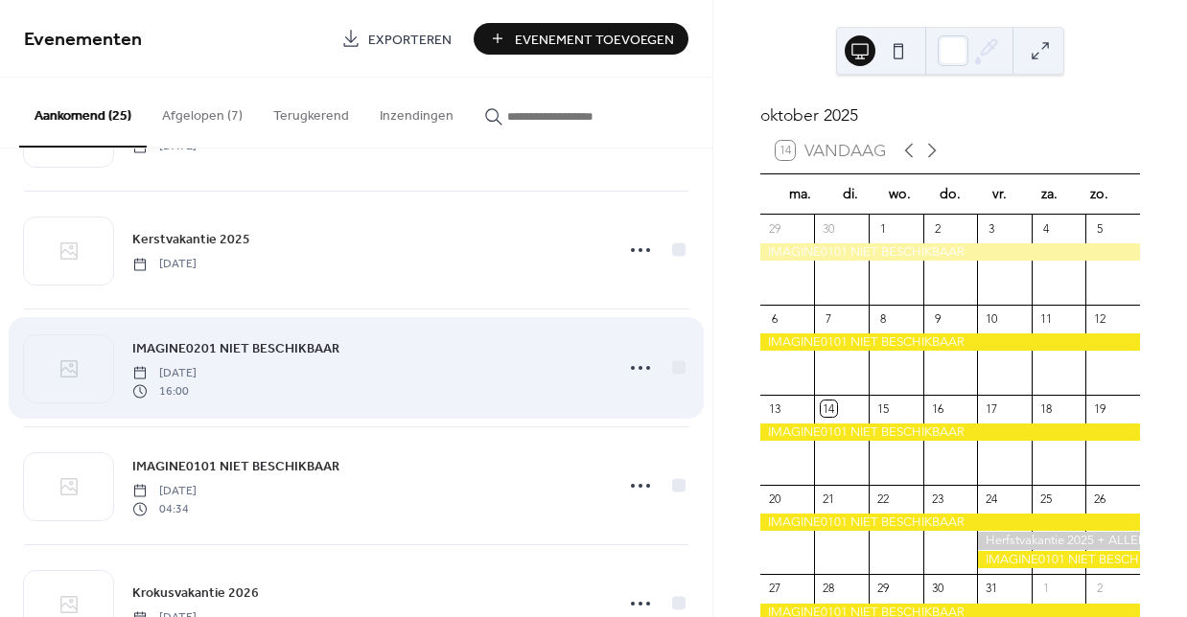
scroll to position [581, 0]
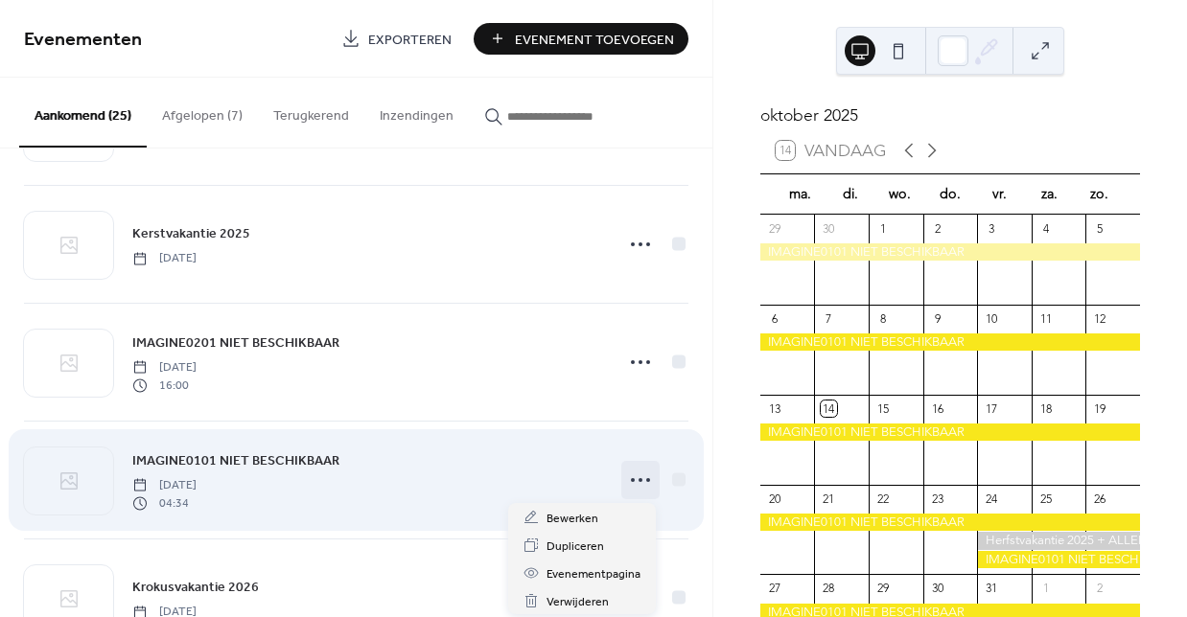
click at [636, 481] on icon at bounding box center [640, 480] width 31 height 31
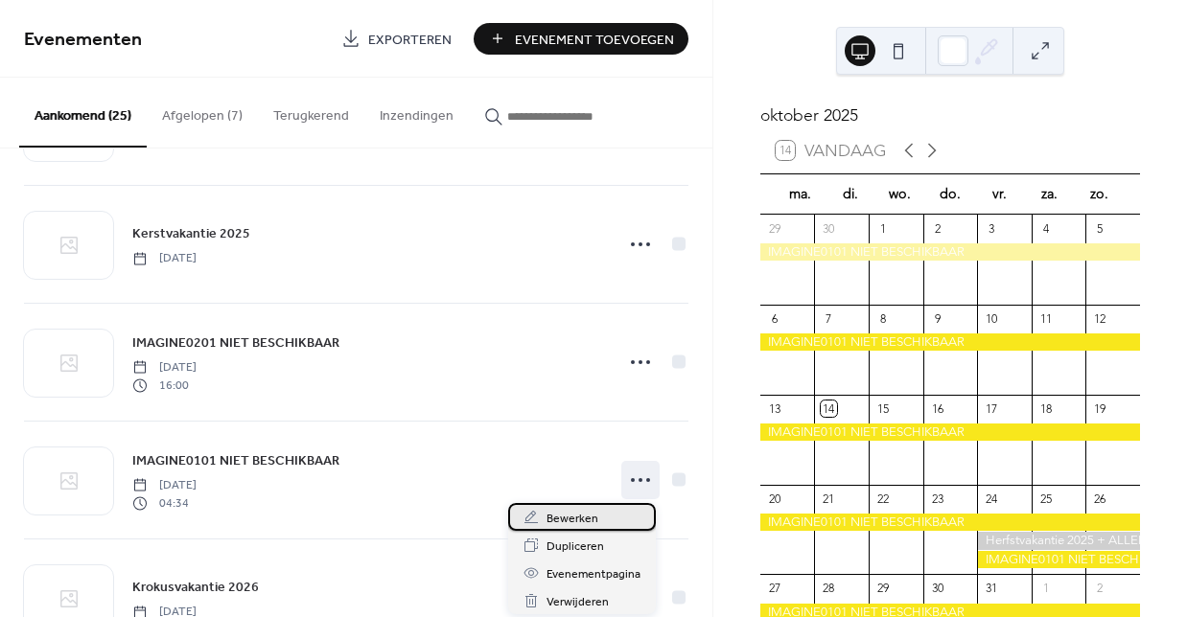
click at [585, 520] on span "Bewerken" at bounding box center [572, 519] width 52 height 20
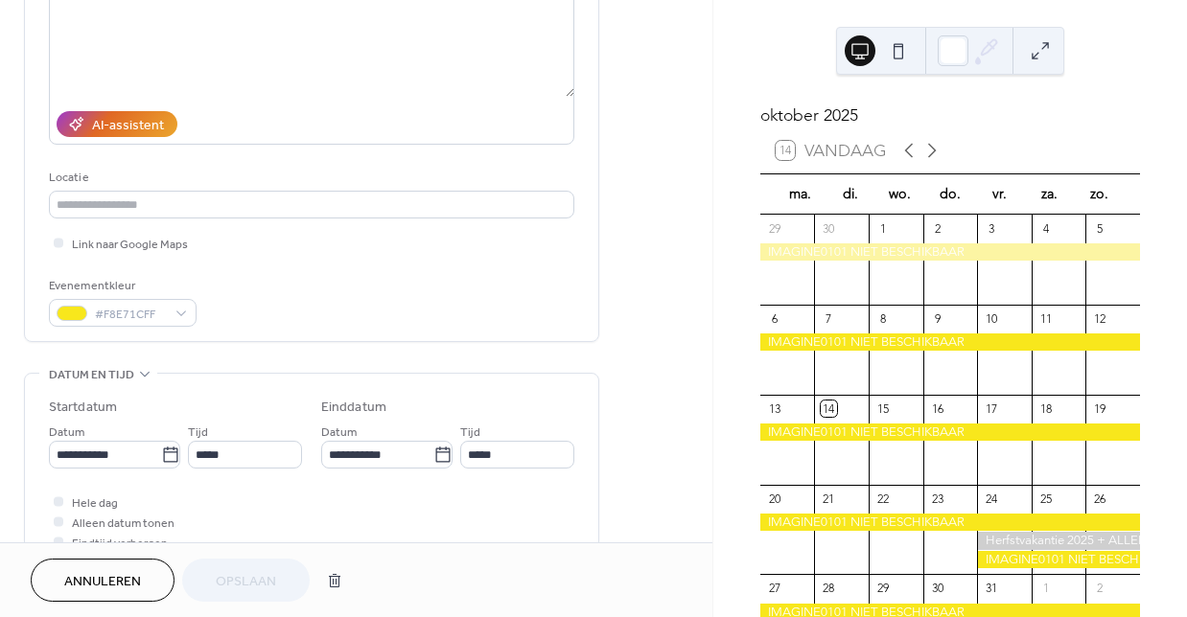
scroll to position [266, 0]
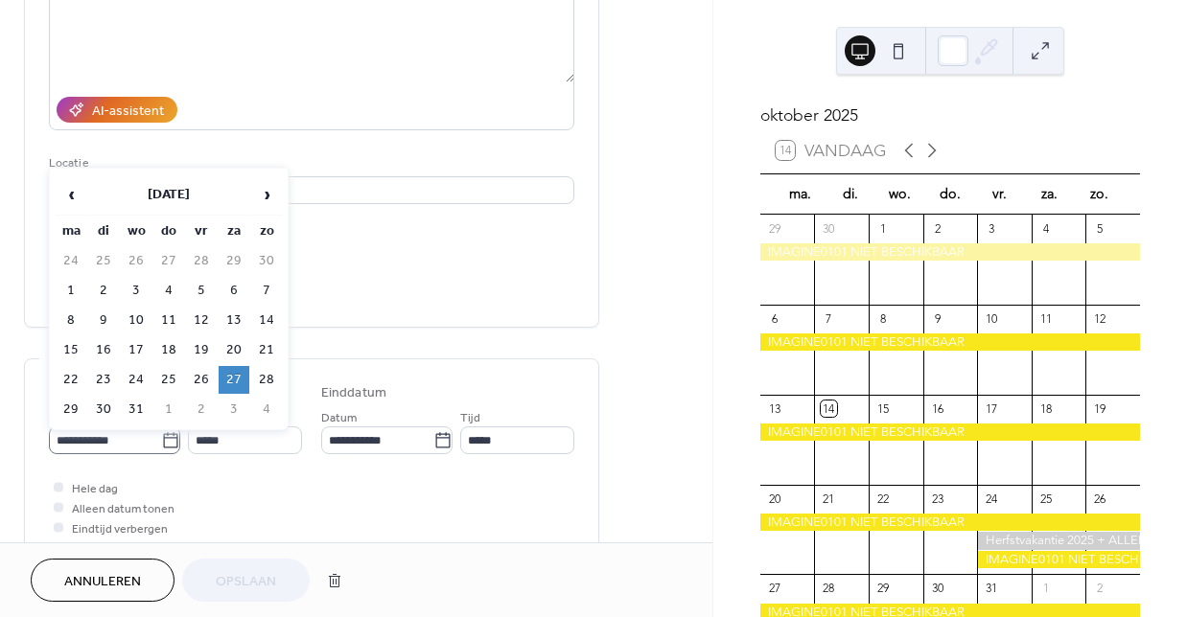
click at [161, 446] on icon at bounding box center [170, 440] width 19 height 19
click at [158, 446] on input "**********" at bounding box center [105, 441] width 112 height 28
click at [73, 196] on span "‹" at bounding box center [71, 194] width 29 height 38
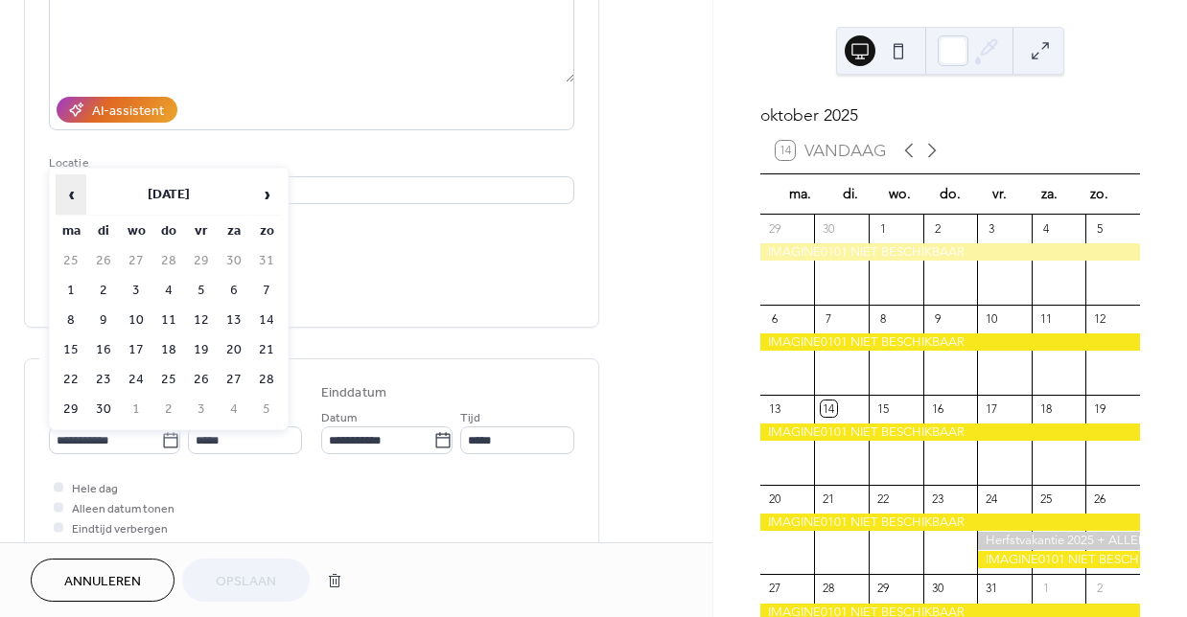
click at [73, 196] on span "‹" at bounding box center [71, 194] width 29 height 38
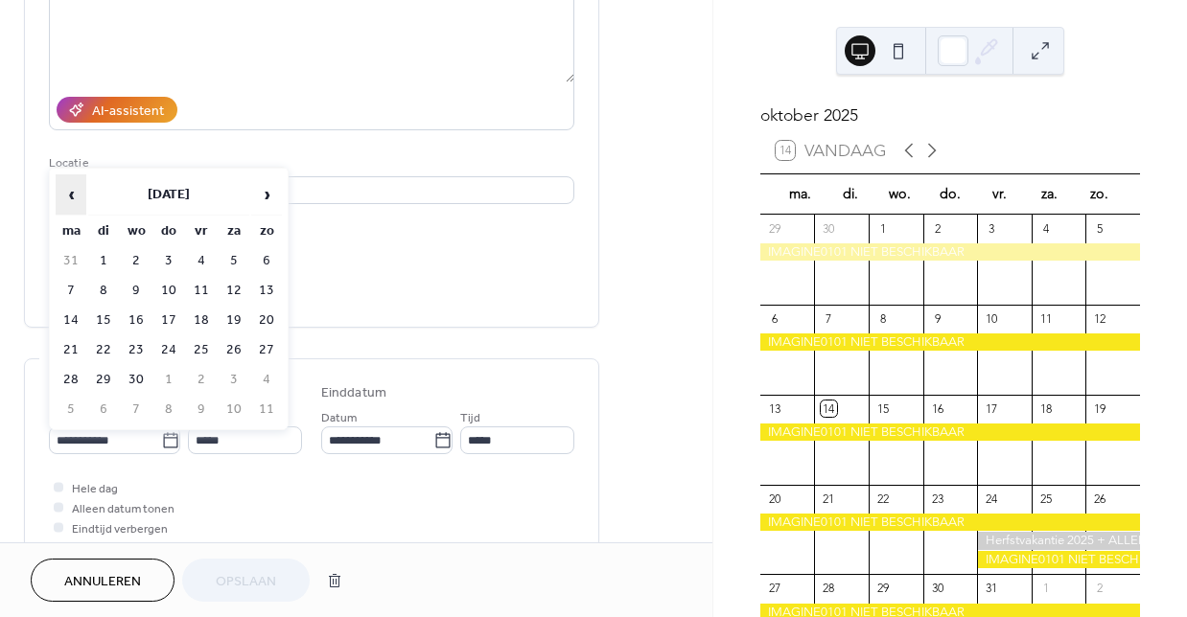
click at [73, 196] on span "‹" at bounding box center [71, 194] width 29 height 38
click at [270, 190] on span "›" at bounding box center [266, 194] width 29 height 38
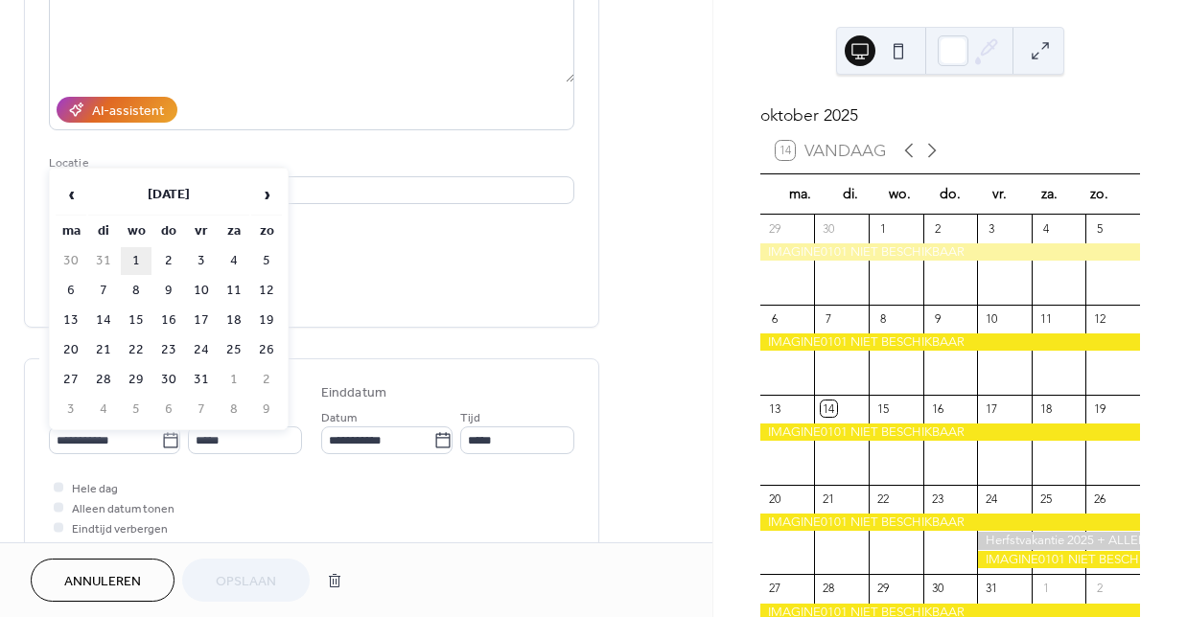
click at [133, 266] on td "1" at bounding box center [136, 261] width 31 height 28
type input "**********"
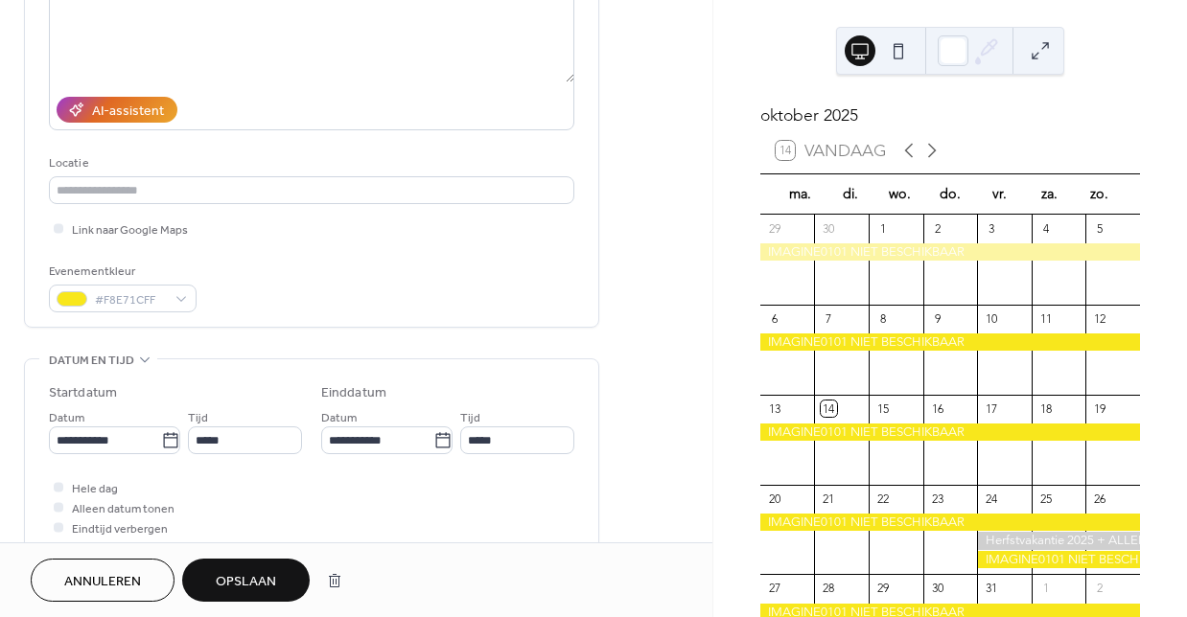
click at [224, 581] on span "Opslaan" at bounding box center [246, 582] width 60 height 20
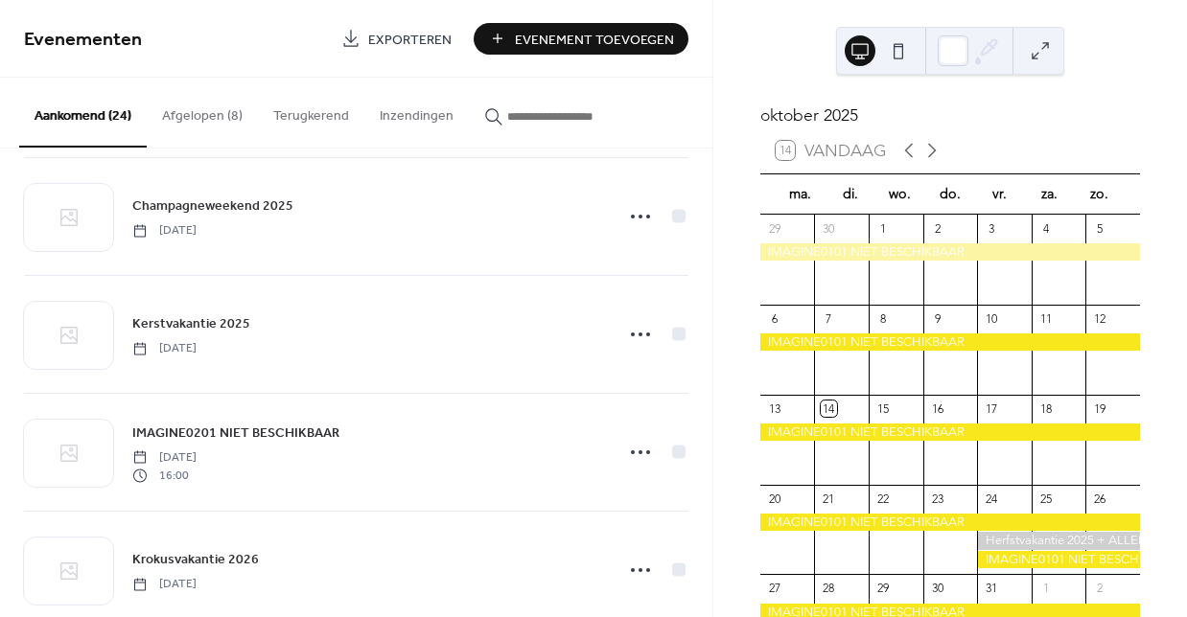
scroll to position [540, 0]
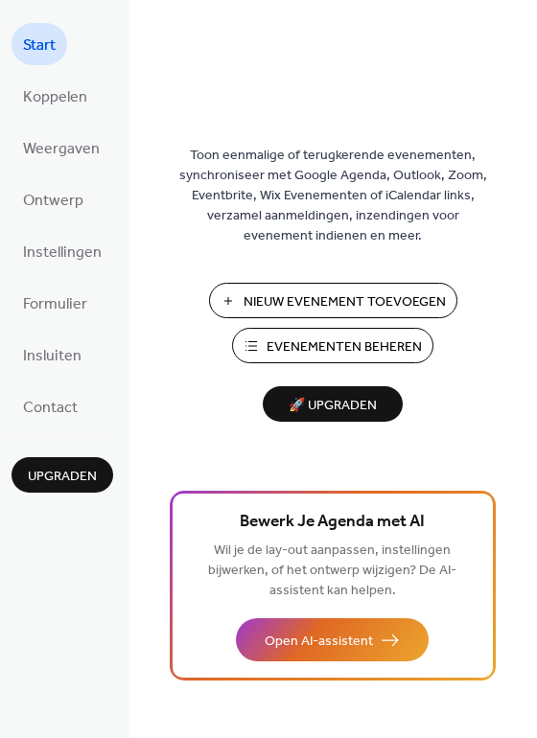
click at [273, 349] on span "Evenementen Beheren" at bounding box center [343, 347] width 155 height 20
click at [338, 351] on span "Evenementen Beheren" at bounding box center [343, 347] width 155 height 20
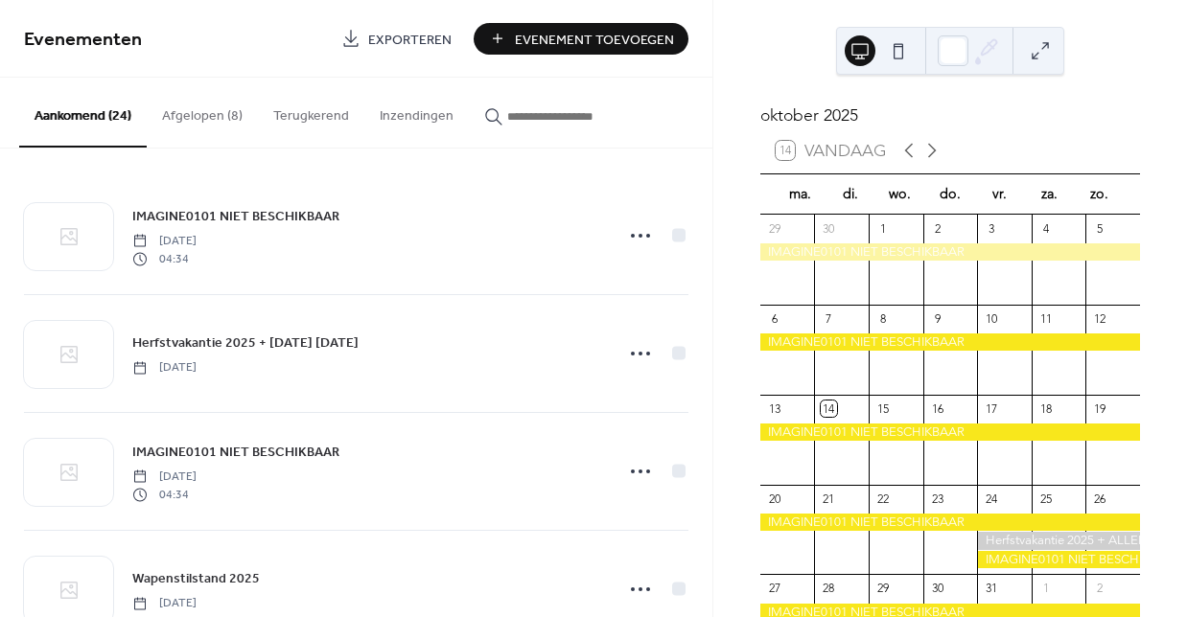
click at [209, 115] on button "Afgelopen (8)" at bounding box center [202, 112] width 111 height 68
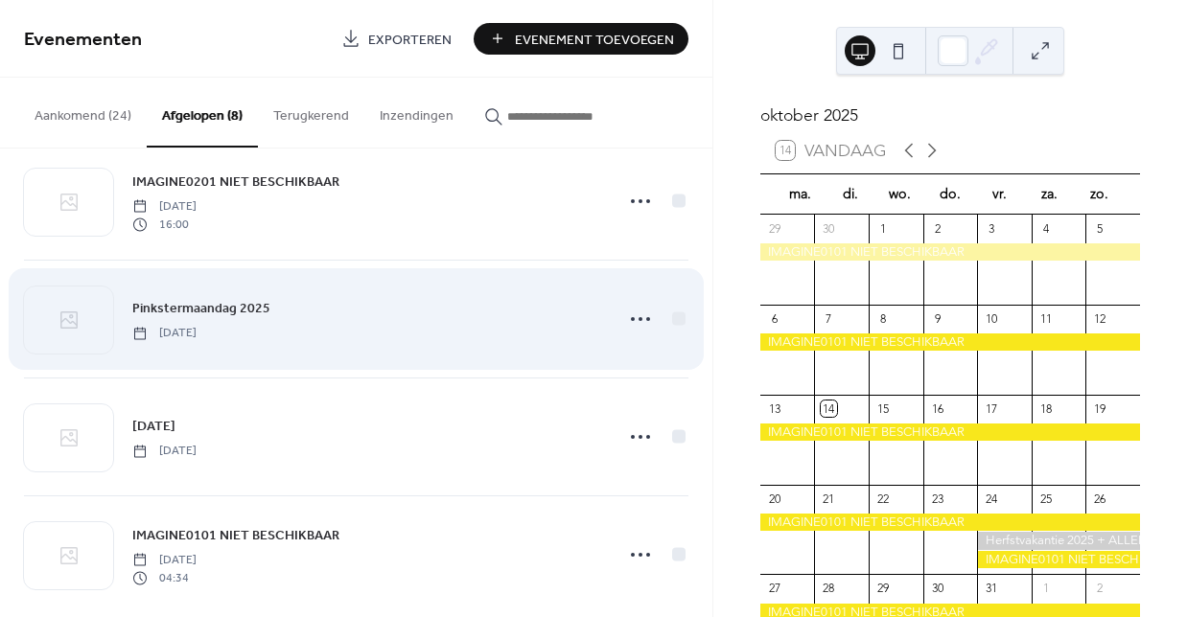
scroll to position [531, 0]
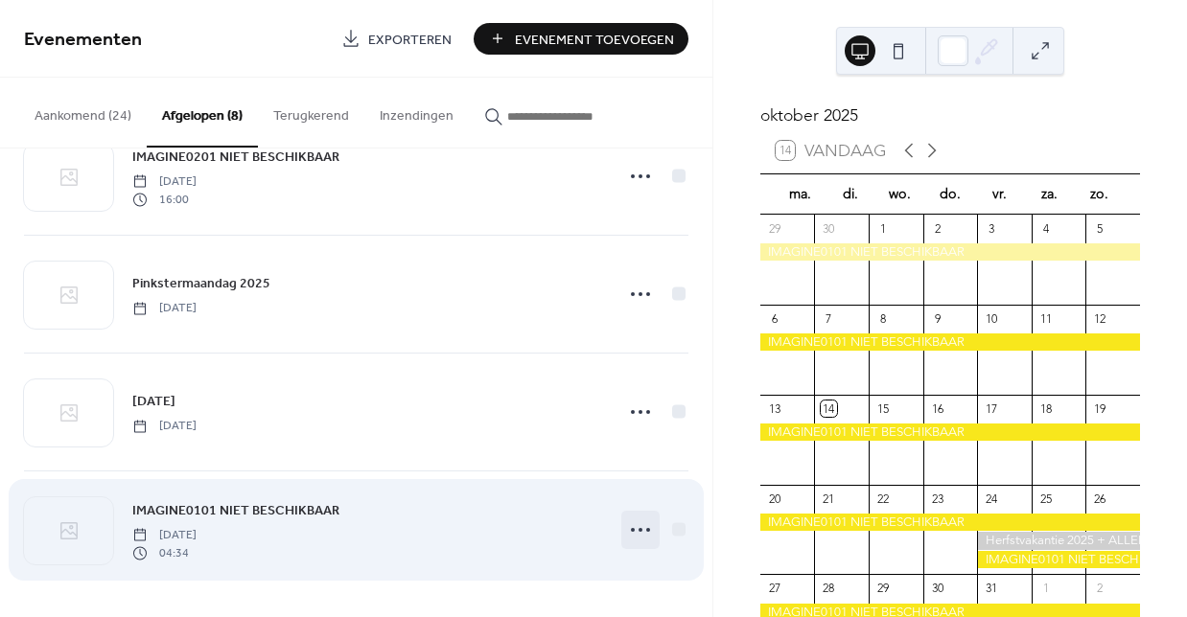
click at [629, 526] on icon at bounding box center [640, 530] width 31 height 31
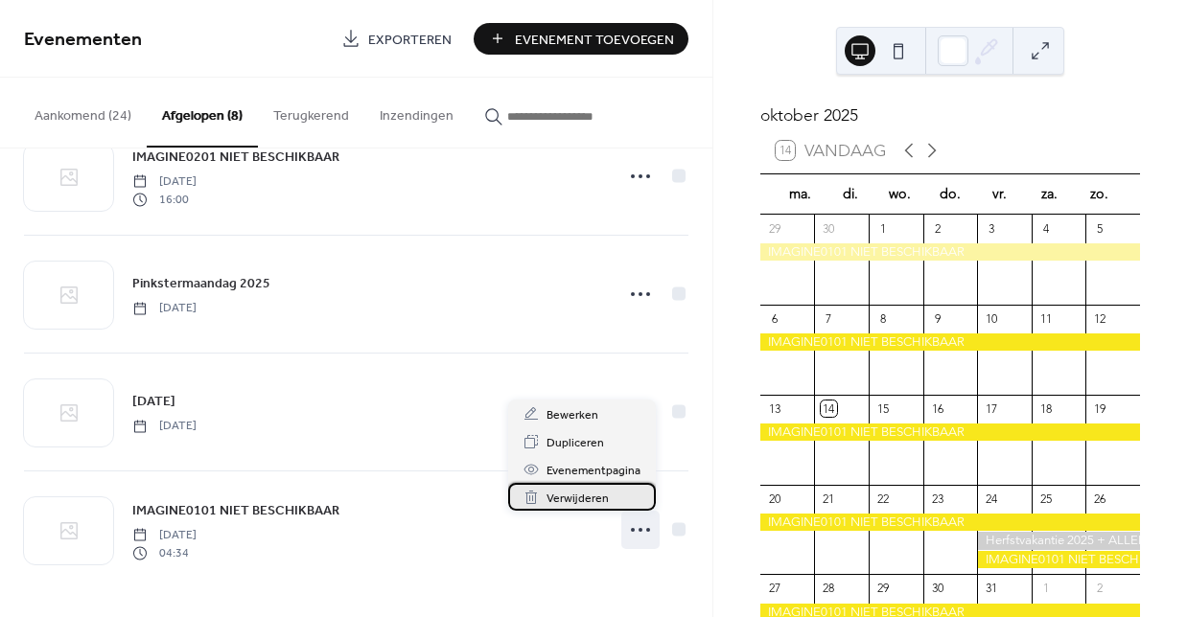
click at [592, 495] on span "Verwijderen" at bounding box center [577, 499] width 62 height 20
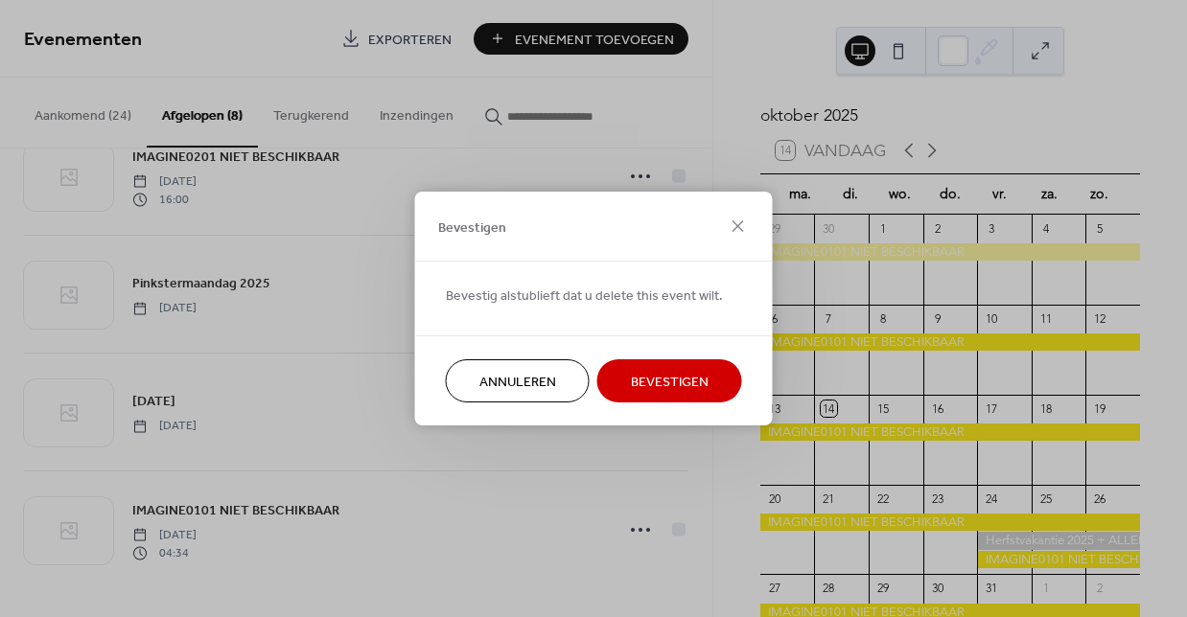
click at [668, 381] on span "Bevestigen" at bounding box center [670, 383] width 78 height 20
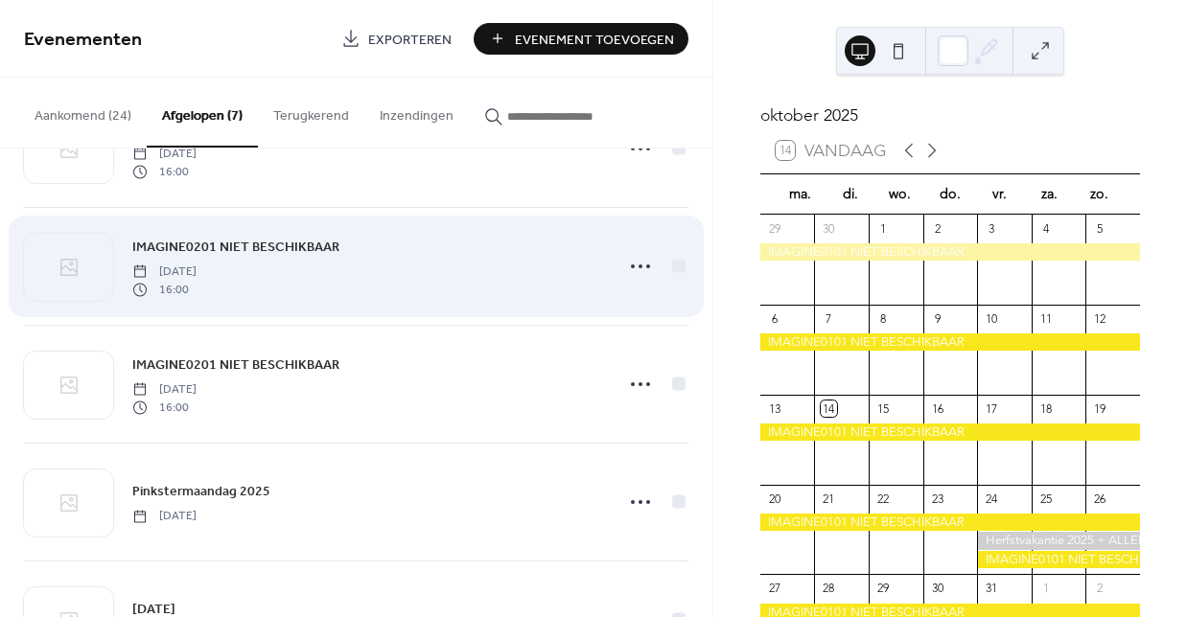
scroll to position [312, 0]
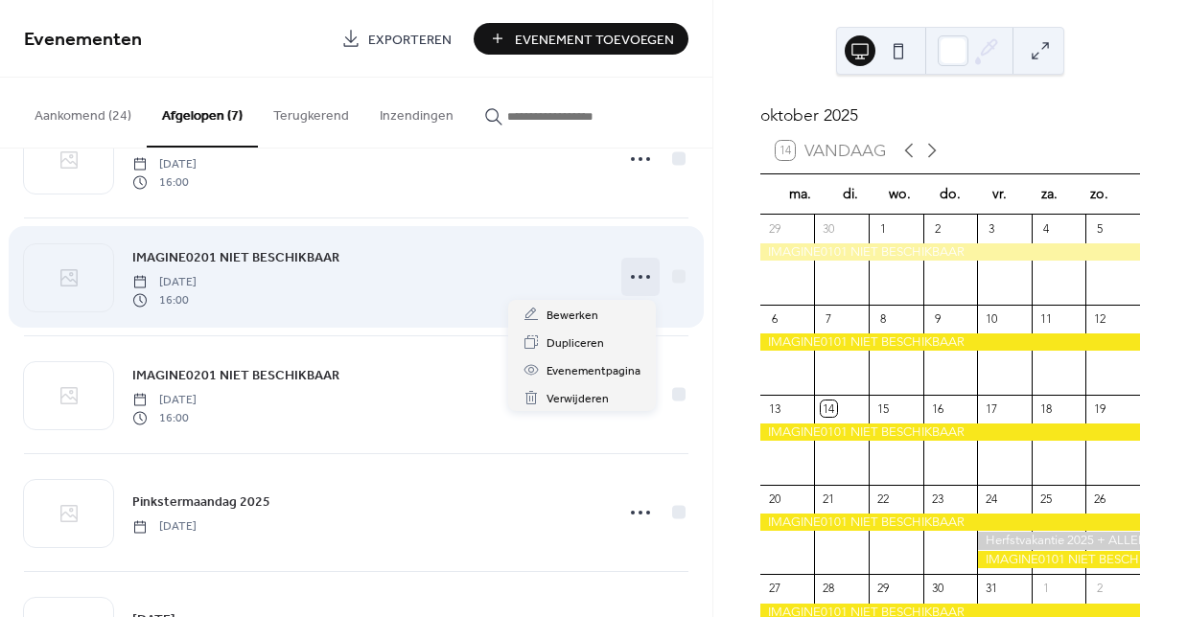
click at [629, 276] on icon at bounding box center [640, 277] width 31 height 31
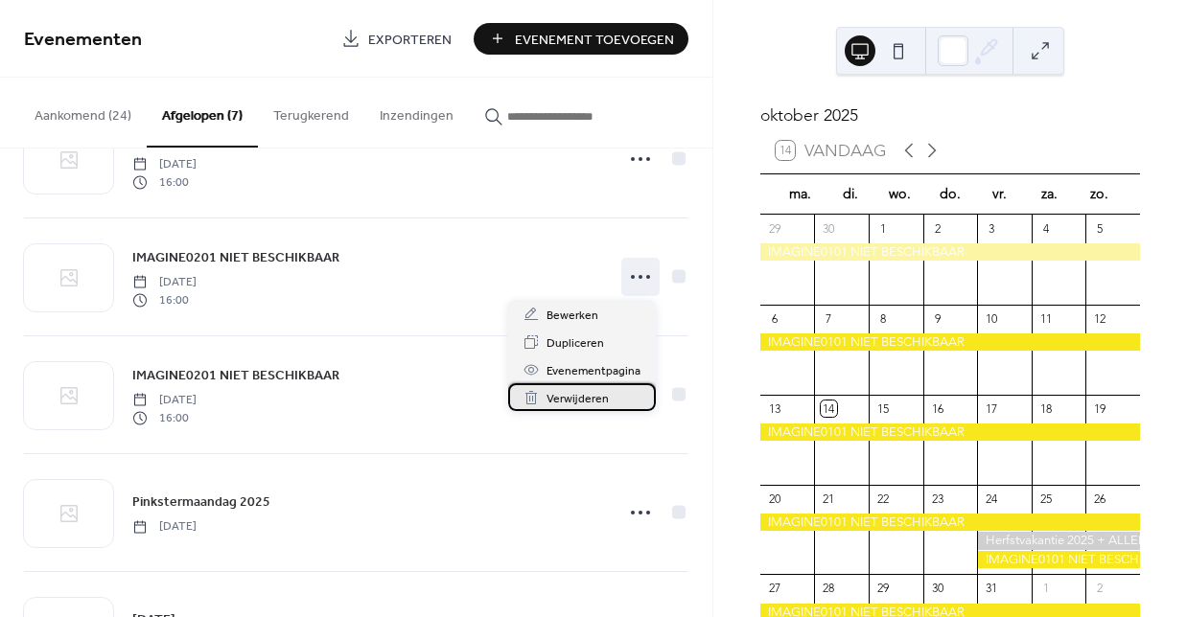
click at [583, 398] on span "Verwijderen" at bounding box center [577, 399] width 62 height 20
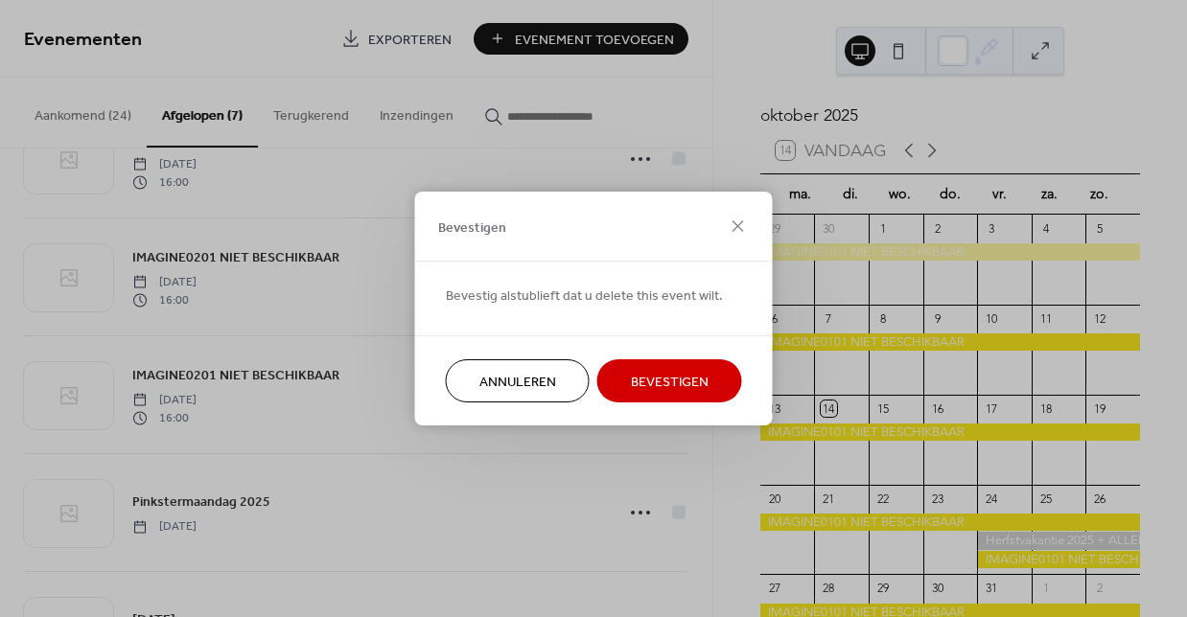
click at [680, 381] on span "Bevestigen" at bounding box center [670, 383] width 78 height 20
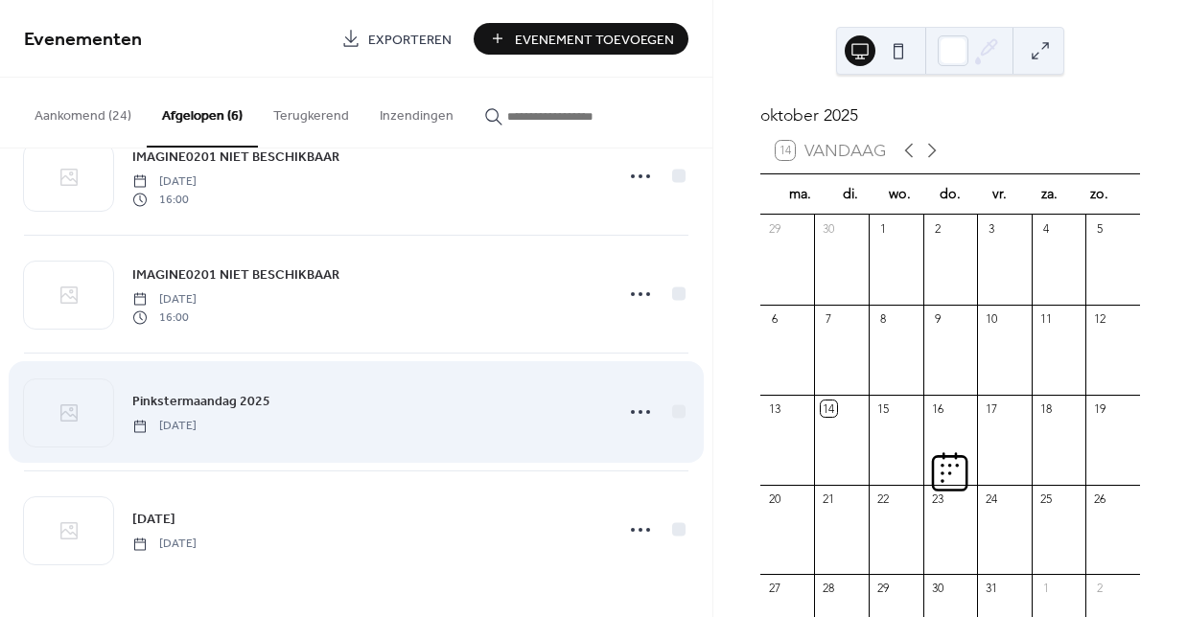
scroll to position [295, 0]
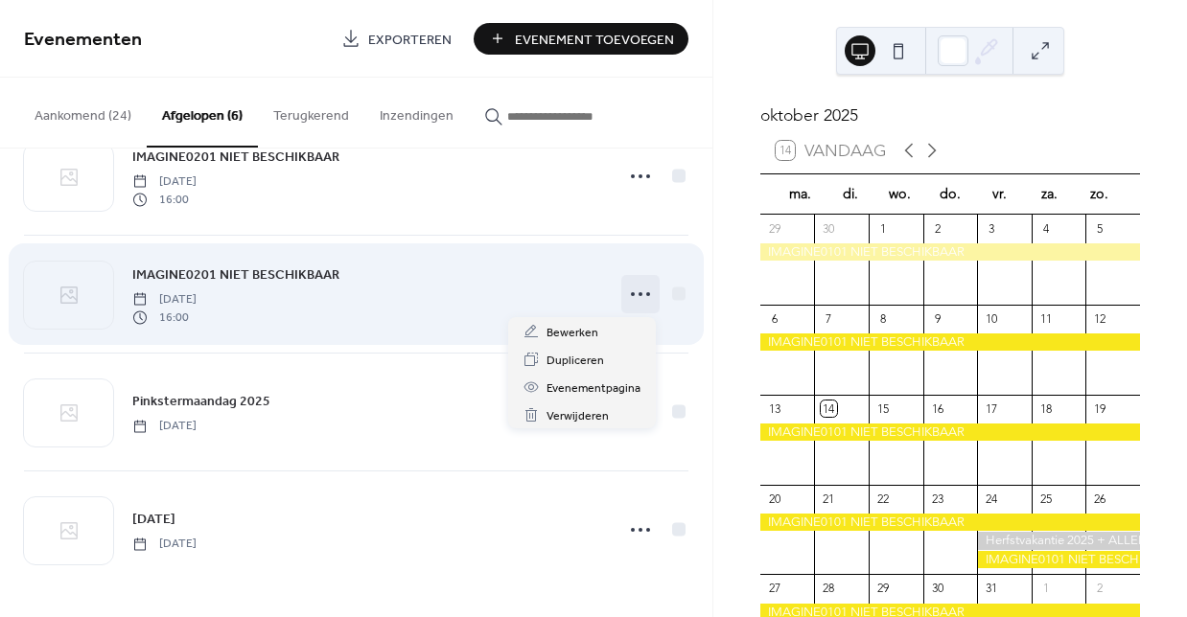
click at [633, 293] on icon at bounding box center [640, 294] width 31 height 31
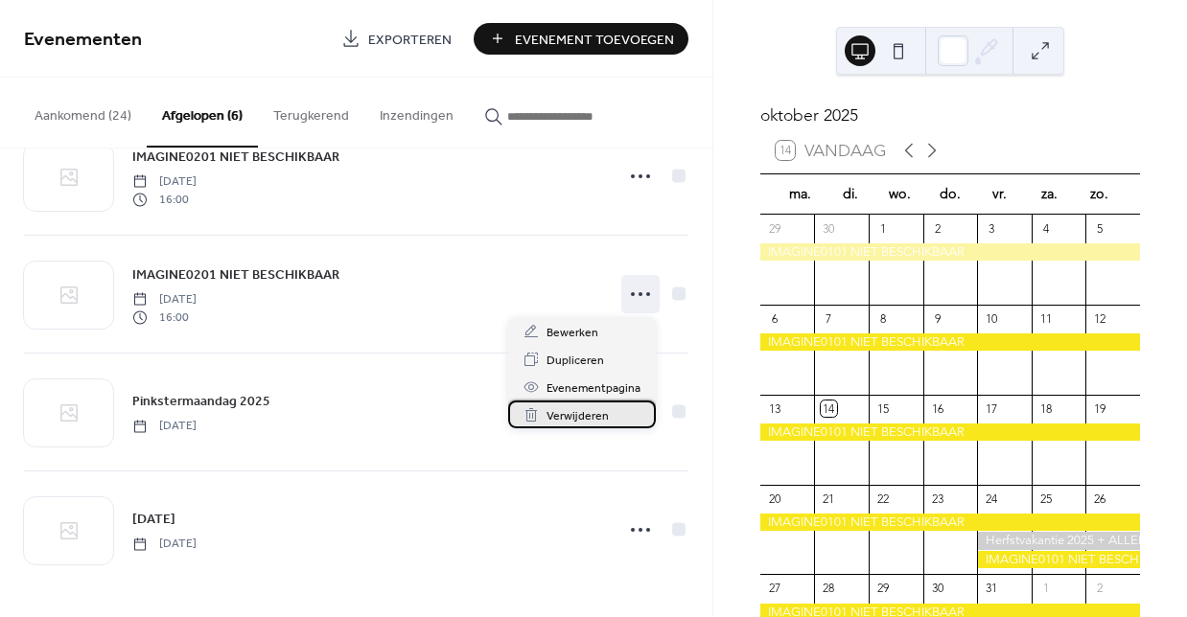
click at [565, 415] on span "Verwijderen" at bounding box center [577, 416] width 62 height 20
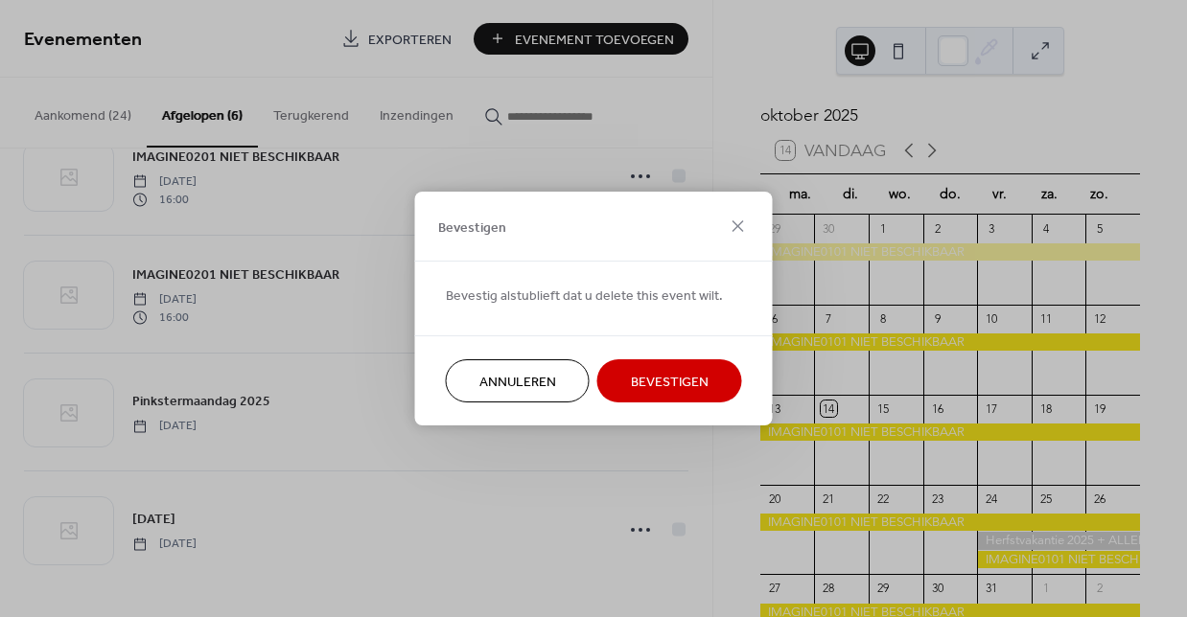
click at [659, 381] on span "Bevestigen" at bounding box center [670, 383] width 78 height 20
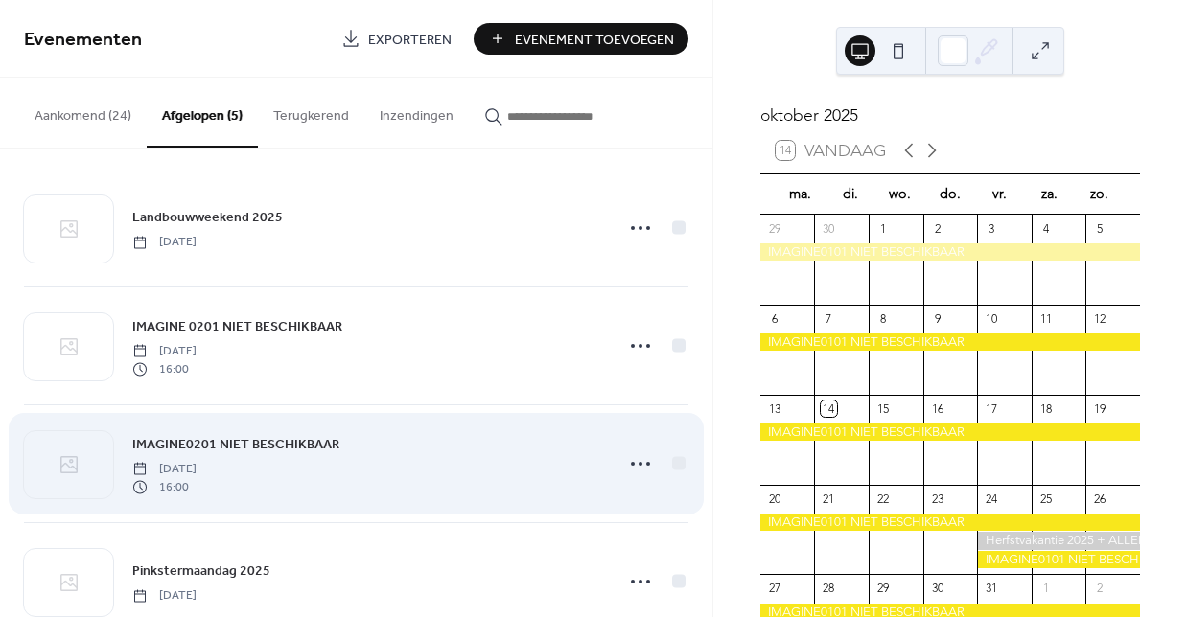
scroll to position [0, 0]
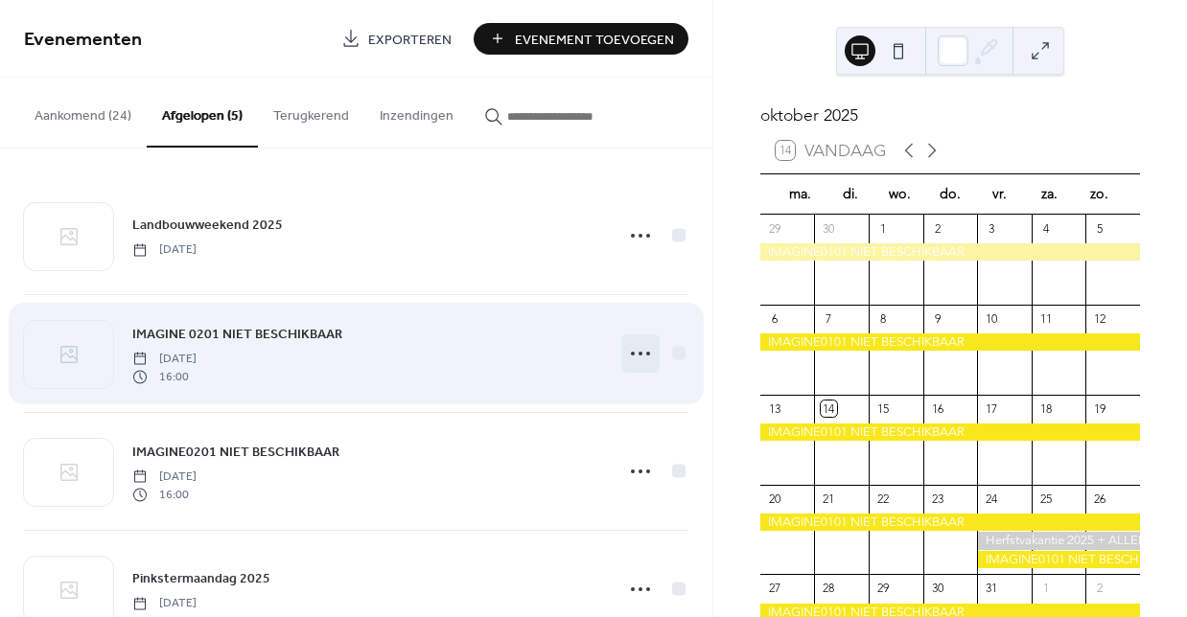
click at [638, 352] on icon at bounding box center [640, 353] width 31 height 31
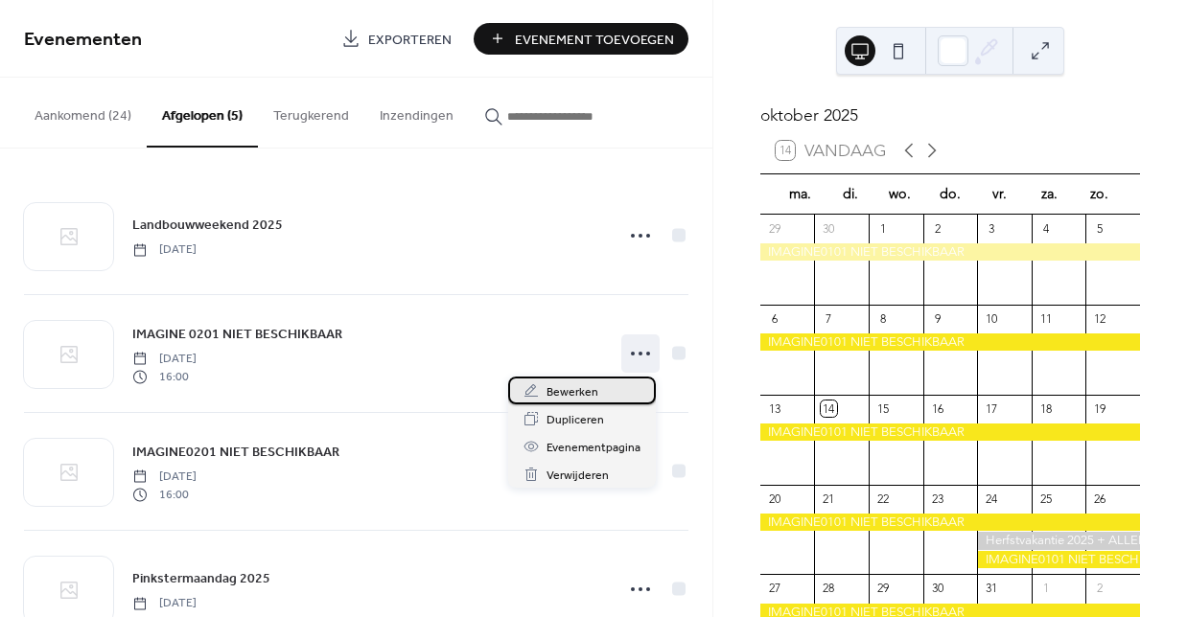
click at [577, 388] on span "Bewerken" at bounding box center [572, 392] width 52 height 20
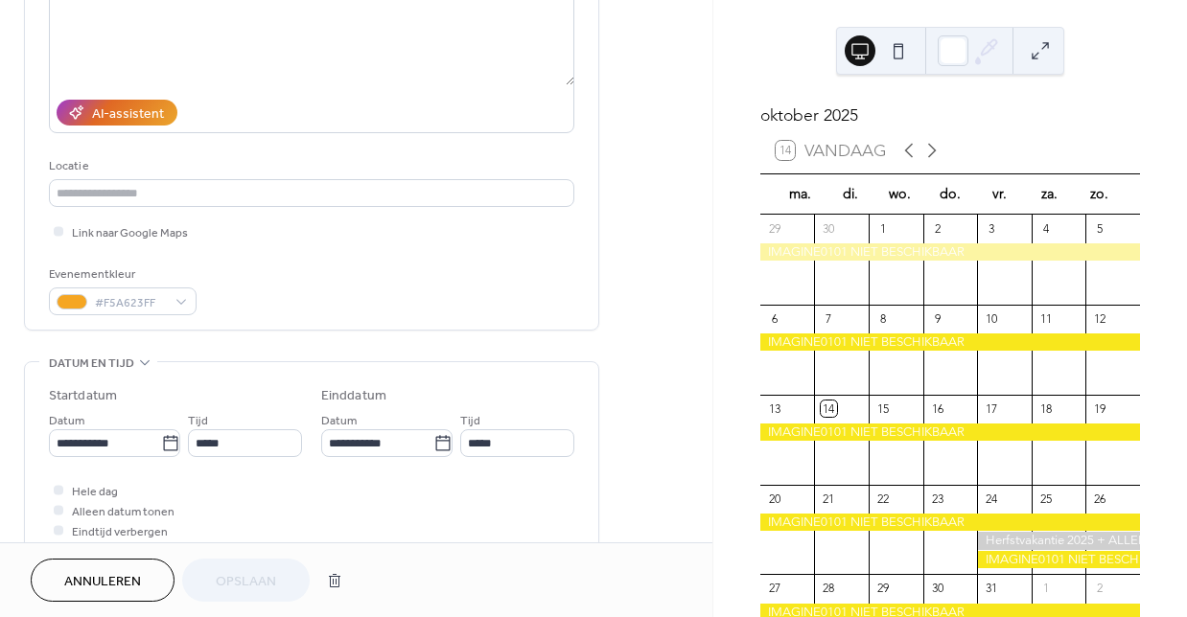
scroll to position [268, 0]
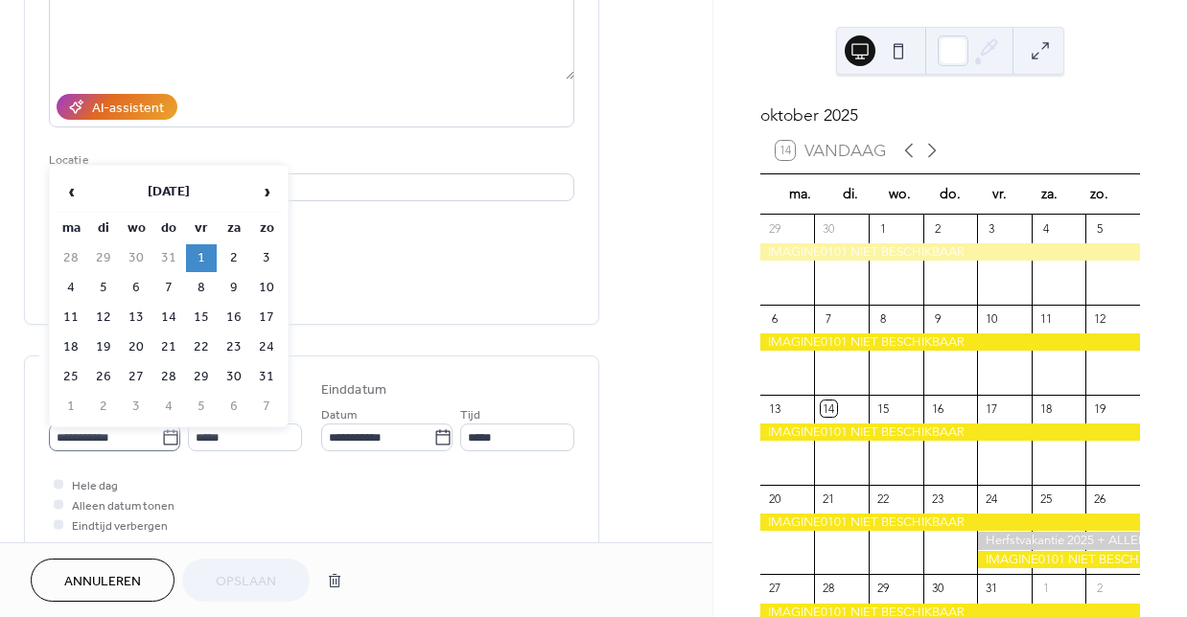
click at [164, 440] on icon at bounding box center [170, 436] width 14 height 15
click at [161, 440] on input "**********" at bounding box center [105, 438] width 112 height 28
click at [69, 191] on span "‹" at bounding box center [71, 192] width 29 height 38
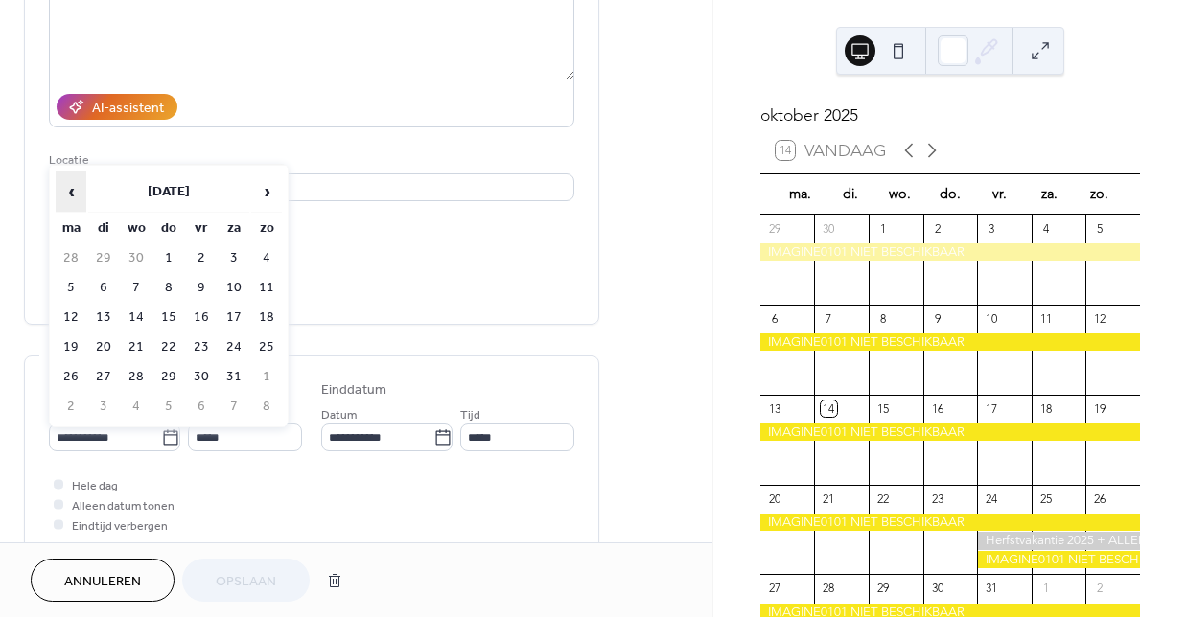
click at [69, 191] on span "‹" at bounding box center [71, 192] width 29 height 38
click at [137, 255] on td "1" at bounding box center [136, 258] width 31 height 28
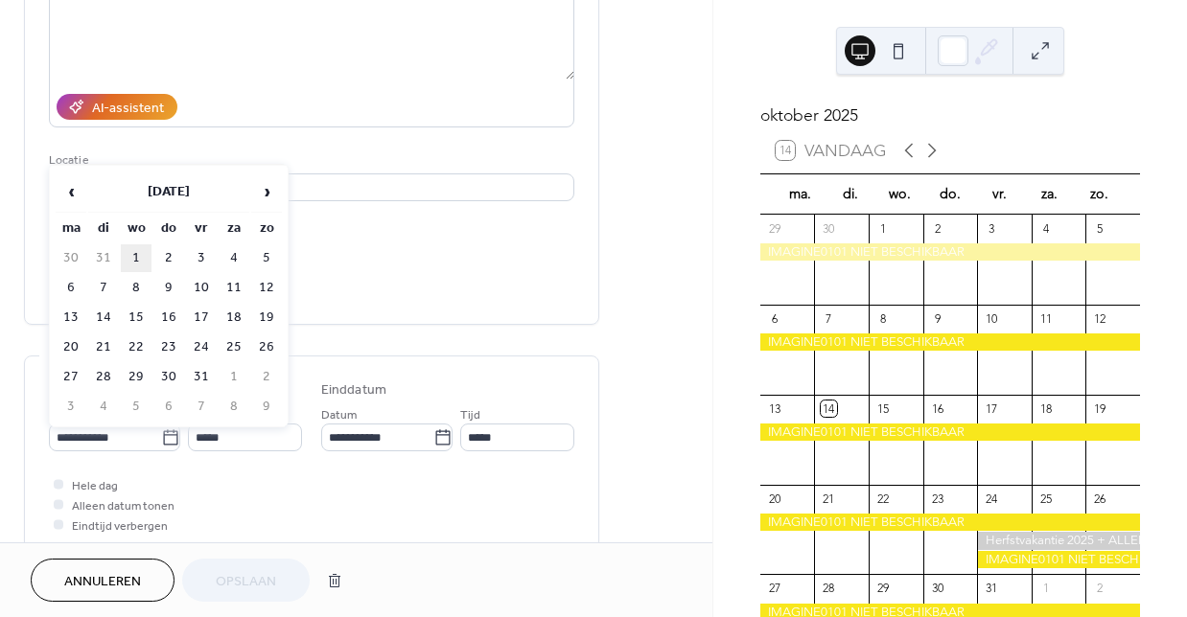
type input "**********"
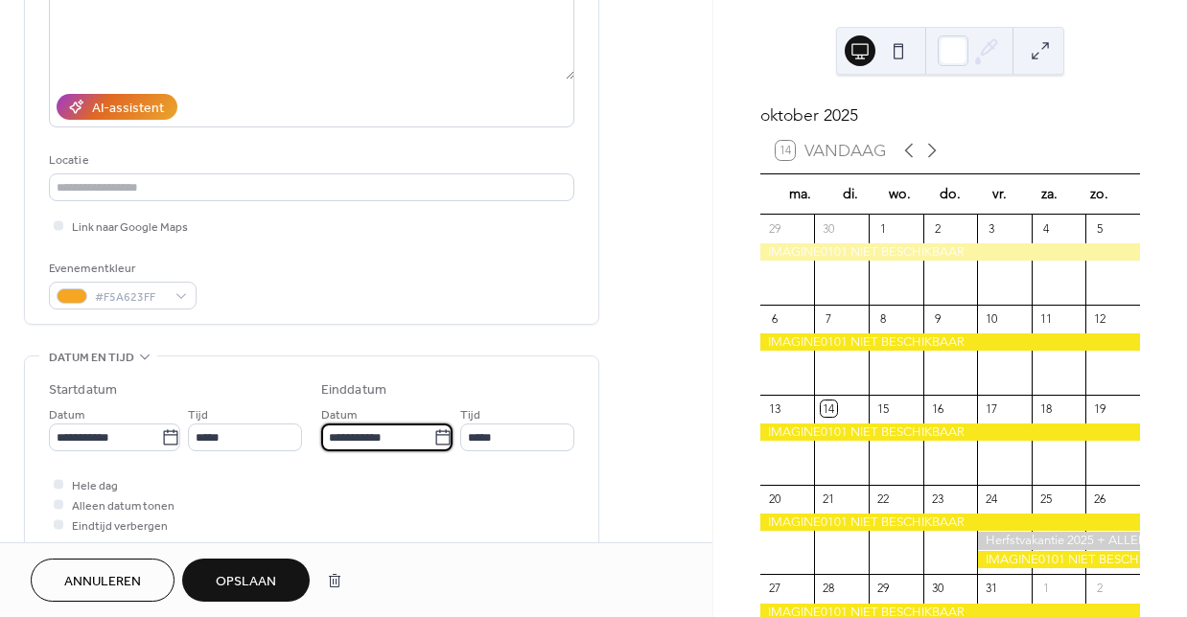
click at [346, 448] on input "**********" at bounding box center [377, 438] width 112 height 28
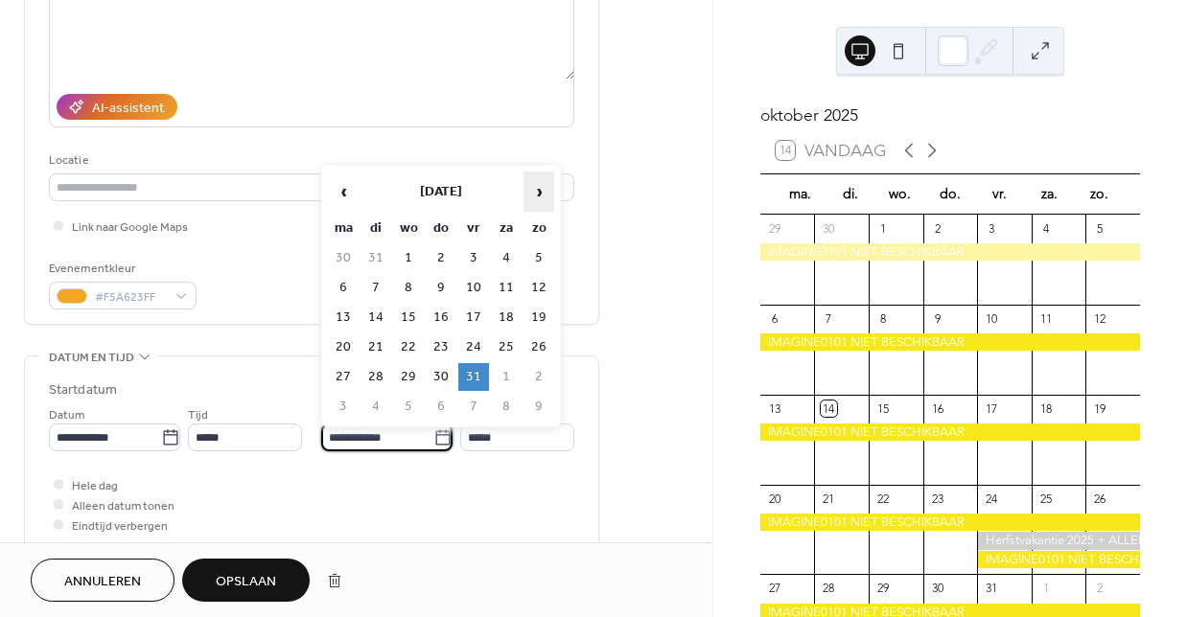
click at [536, 190] on span "›" at bounding box center [538, 192] width 29 height 38
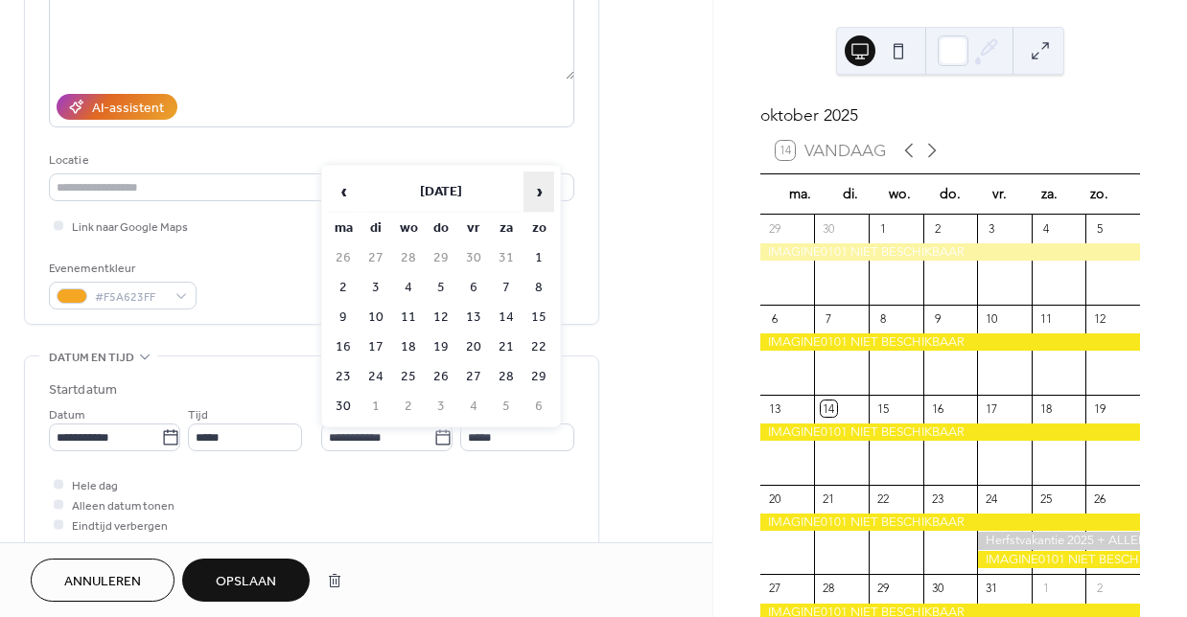
click at [536, 190] on span "›" at bounding box center [538, 192] width 29 height 38
click at [536, 191] on span "›" at bounding box center [538, 192] width 29 height 38
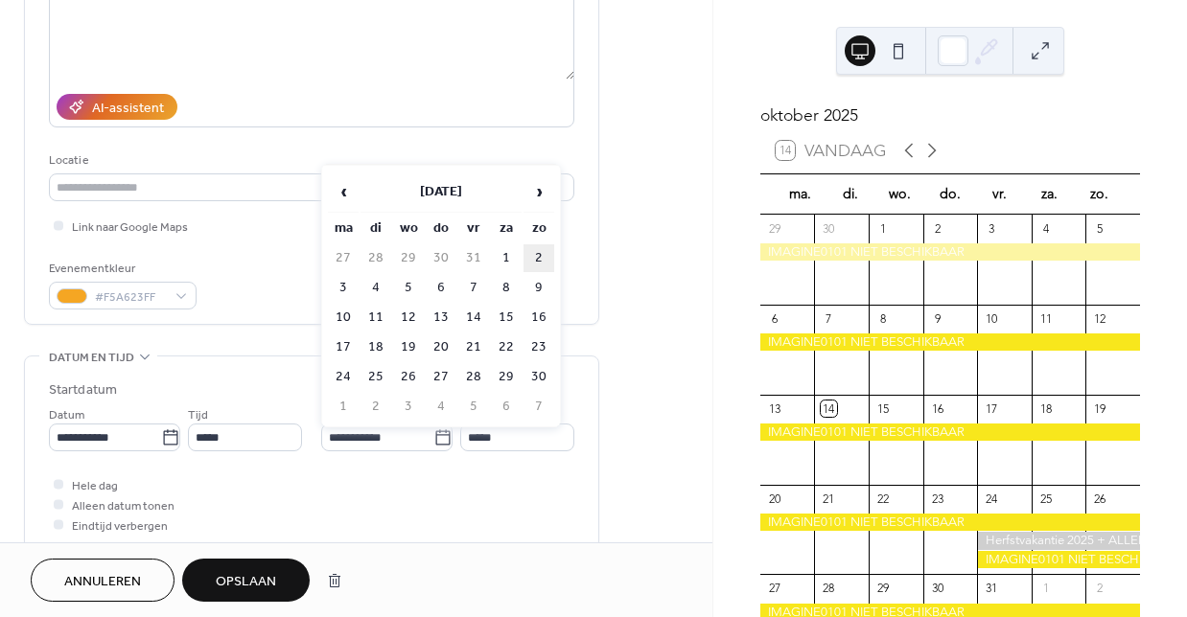
click at [532, 259] on td "2" at bounding box center [538, 258] width 31 height 28
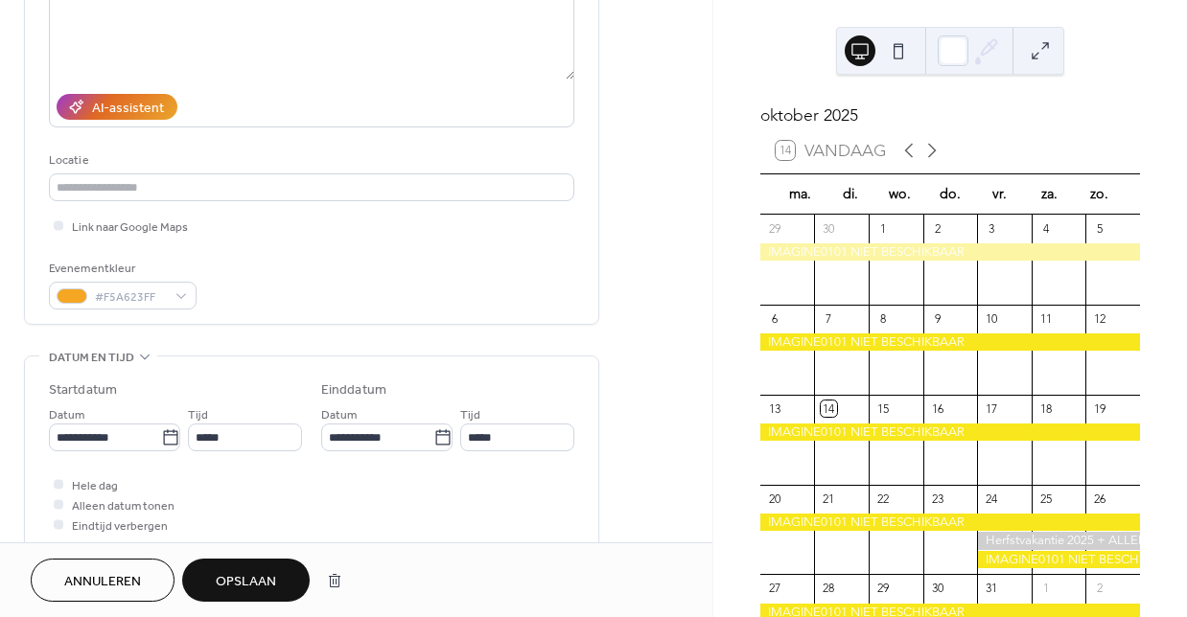
type input "**********"
click at [243, 579] on span "Opslaan" at bounding box center [246, 582] width 60 height 20
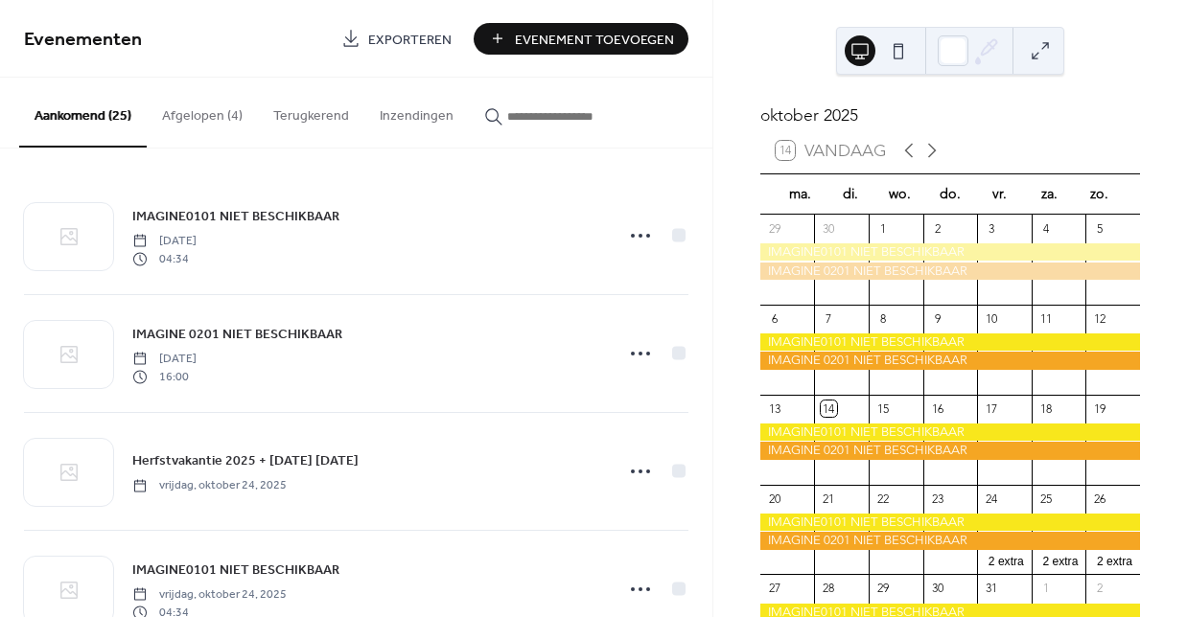
click at [188, 111] on button "Afgelopen (4)" at bounding box center [202, 112] width 111 height 68
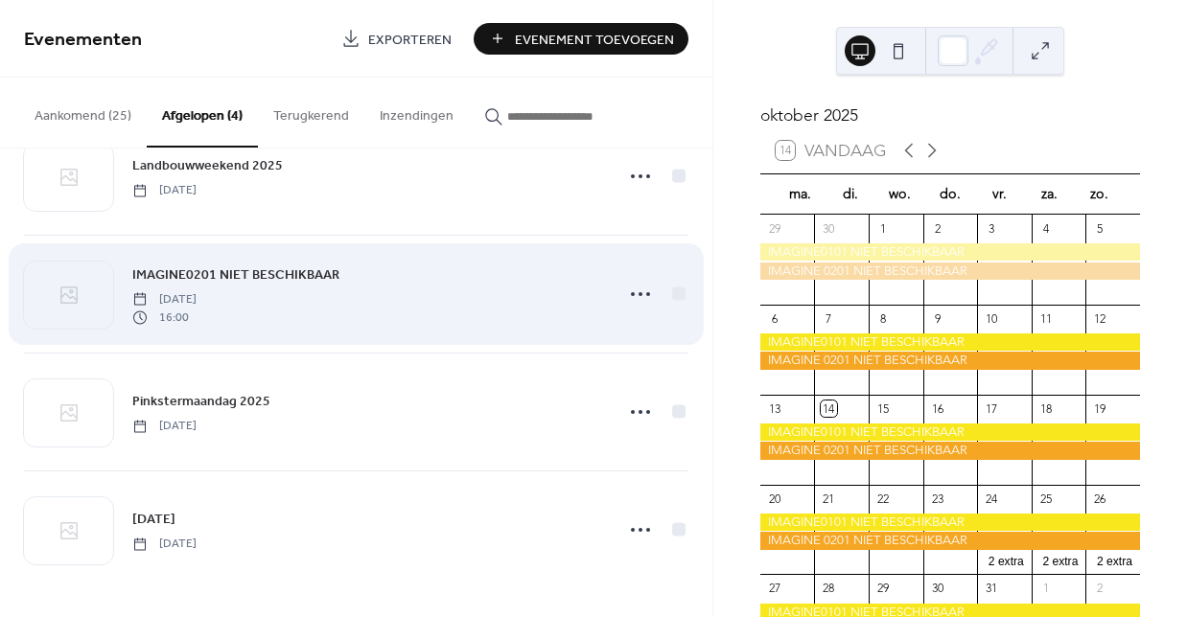
scroll to position [59, 0]
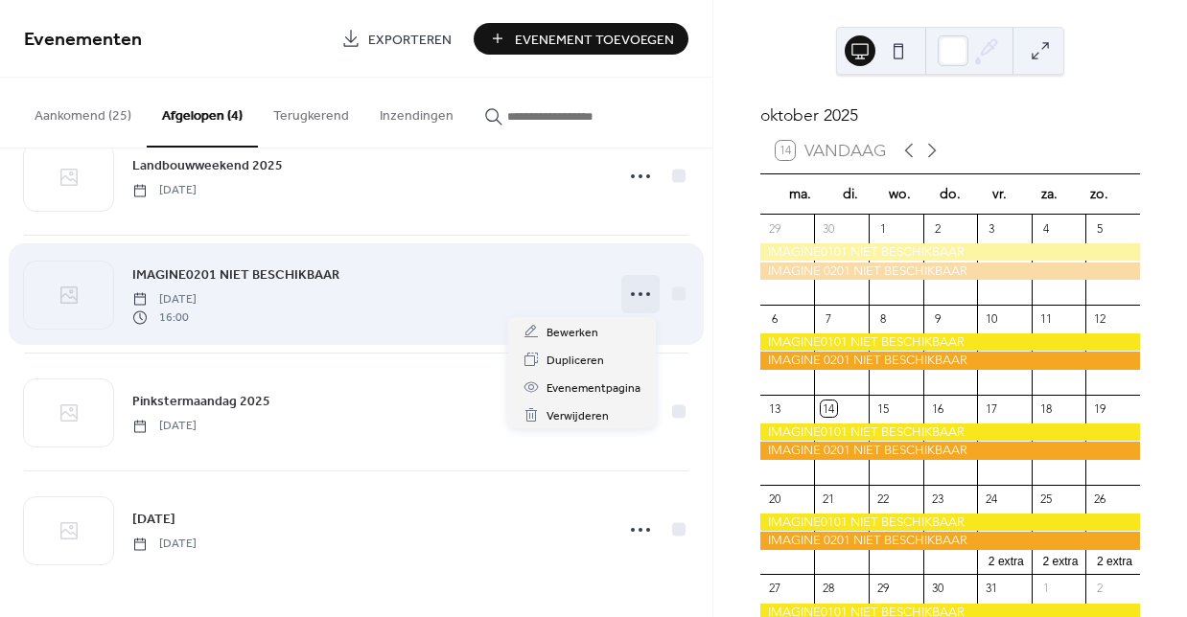
click at [641, 291] on icon at bounding box center [640, 294] width 31 height 31
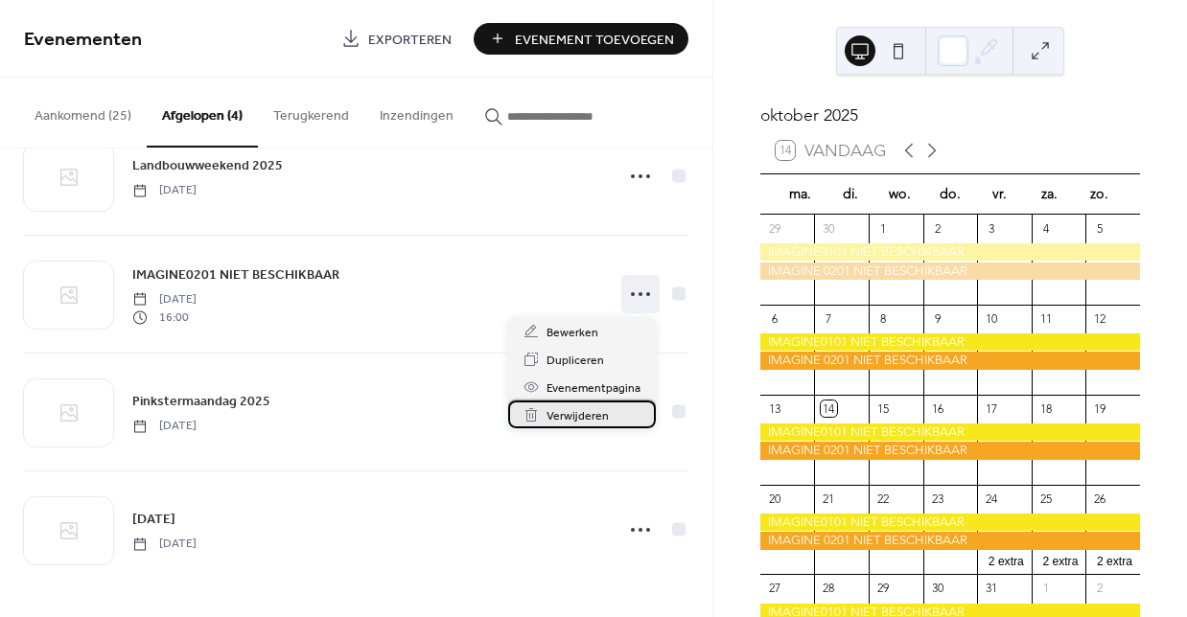
click at [561, 420] on span "Verwijderen" at bounding box center [577, 416] width 62 height 20
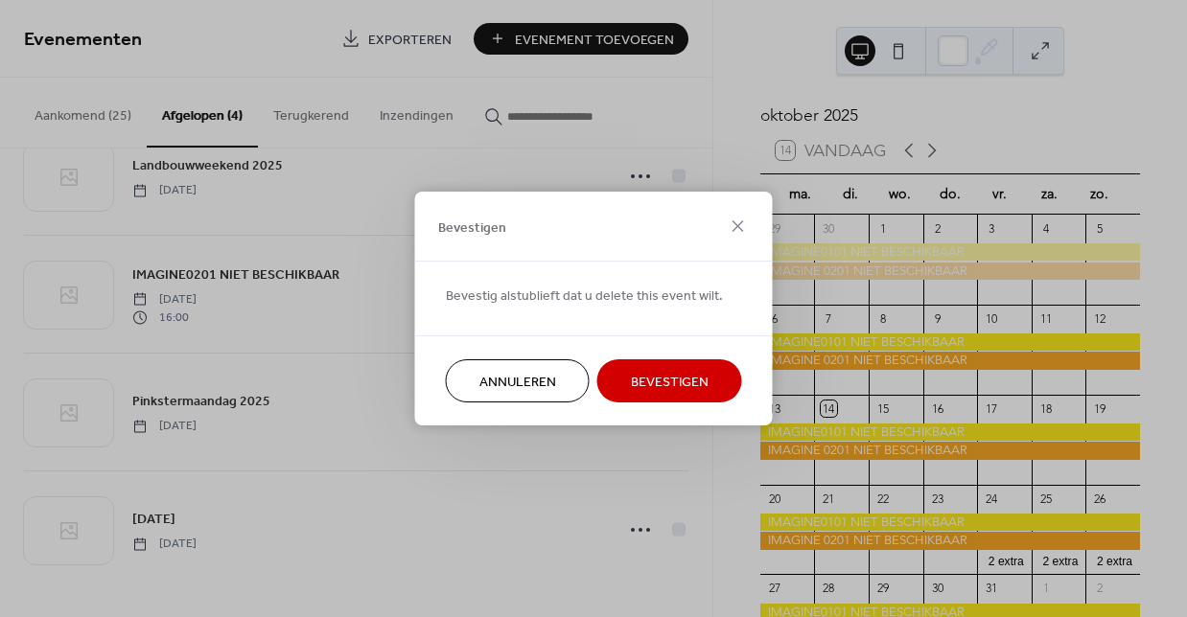
click at [695, 381] on span "Bevestigen" at bounding box center [670, 383] width 78 height 20
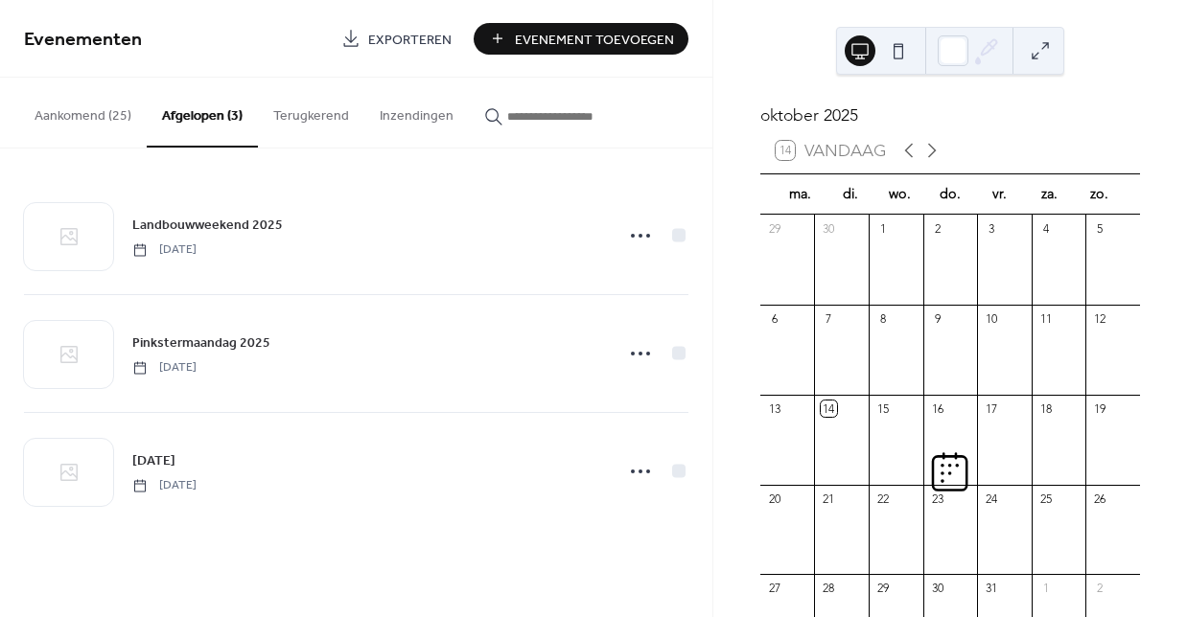
scroll to position [0, 0]
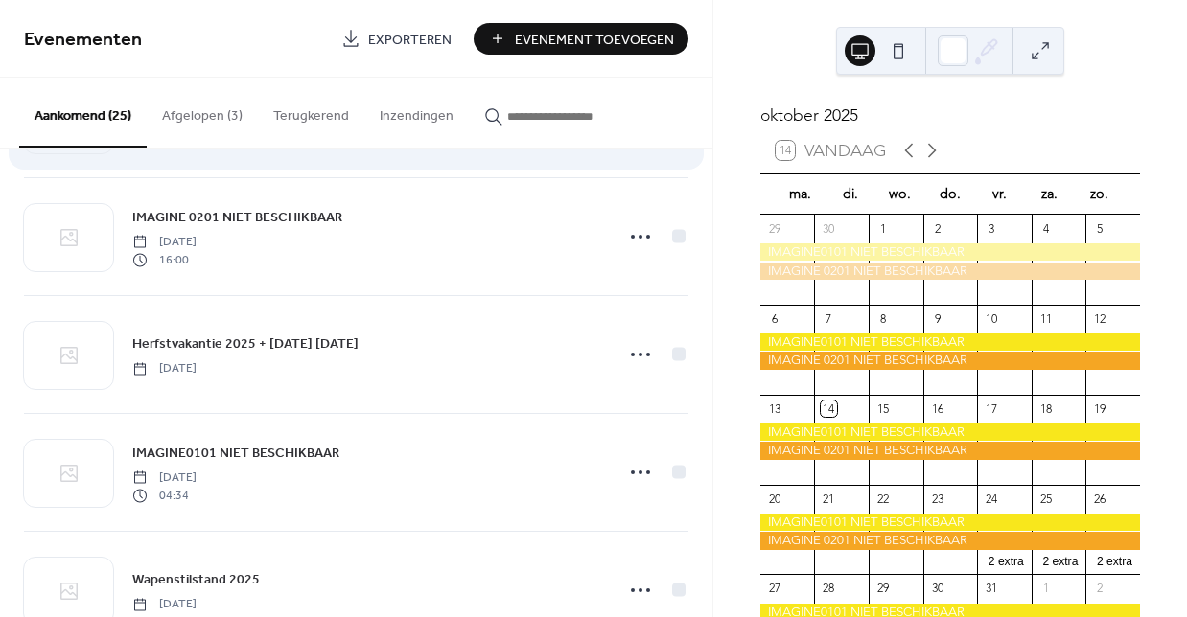
scroll to position [120, 0]
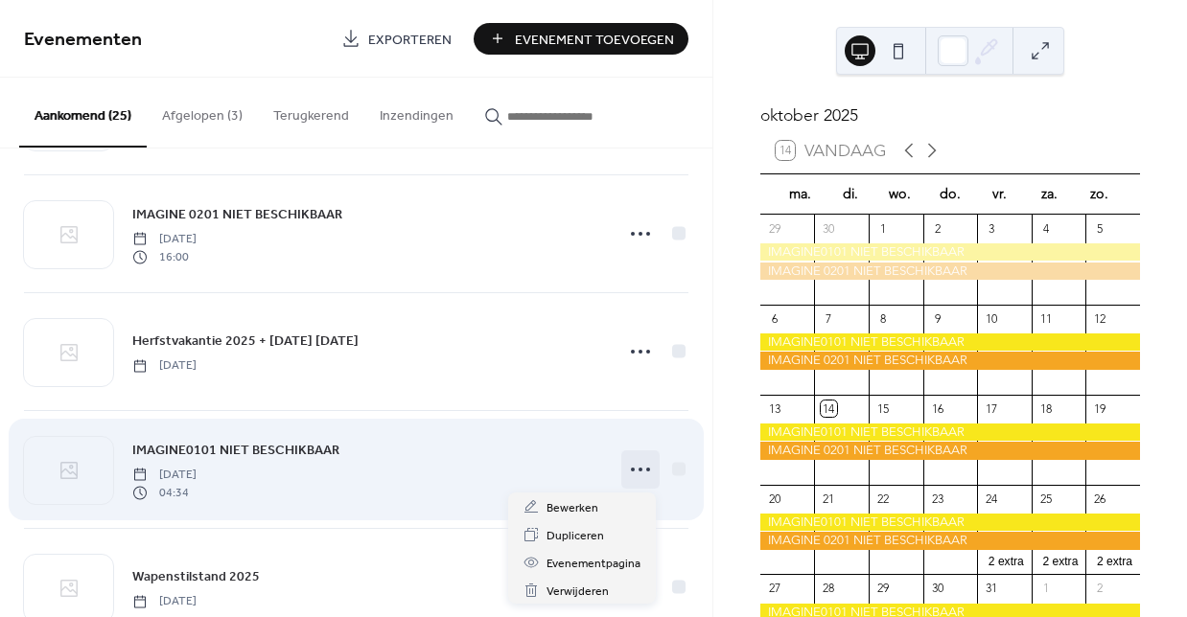
click at [629, 469] on icon at bounding box center [640, 469] width 31 height 31
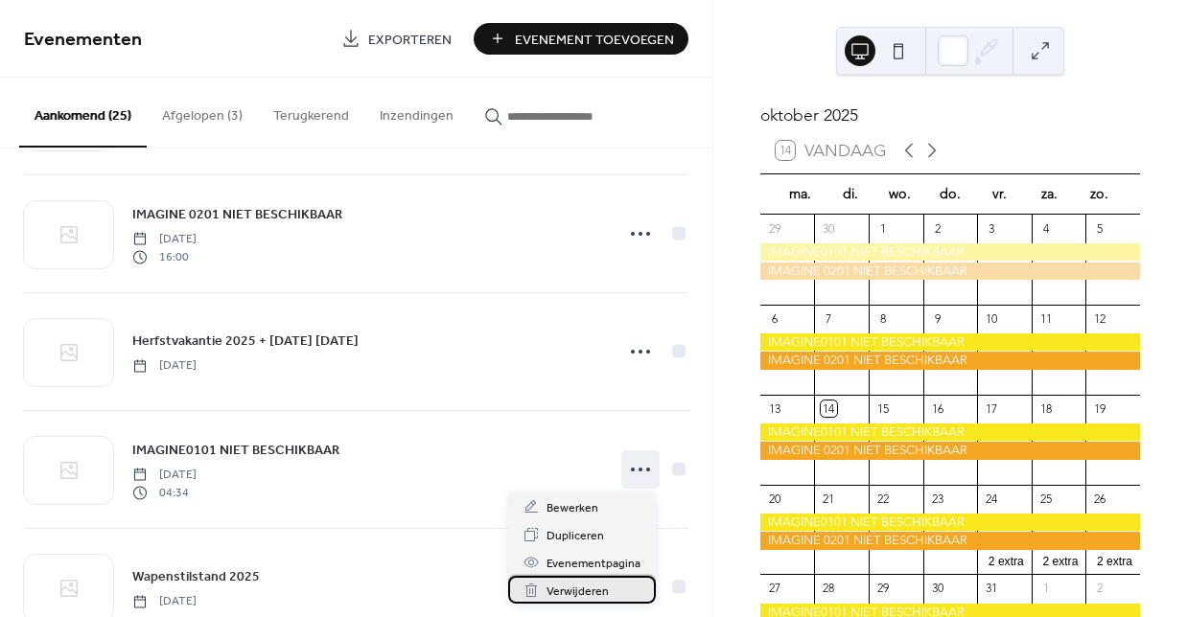
click at [556, 594] on span "Verwijderen" at bounding box center [577, 592] width 62 height 20
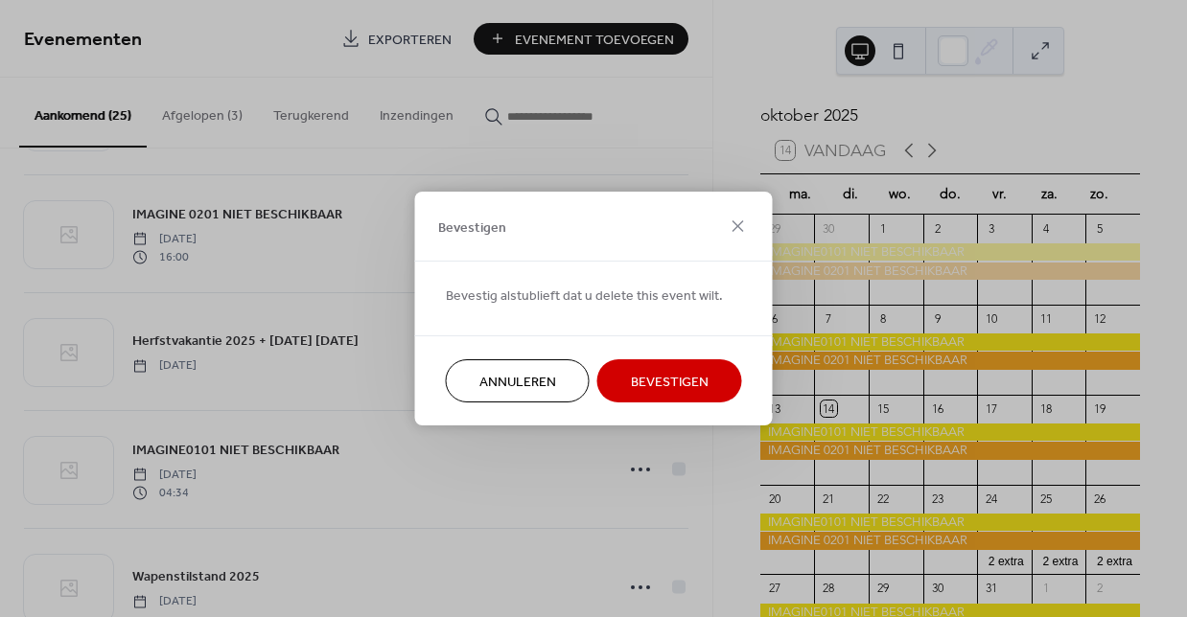
click at [683, 379] on span "Bevestigen" at bounding box center [670, 383] width 78 height 20
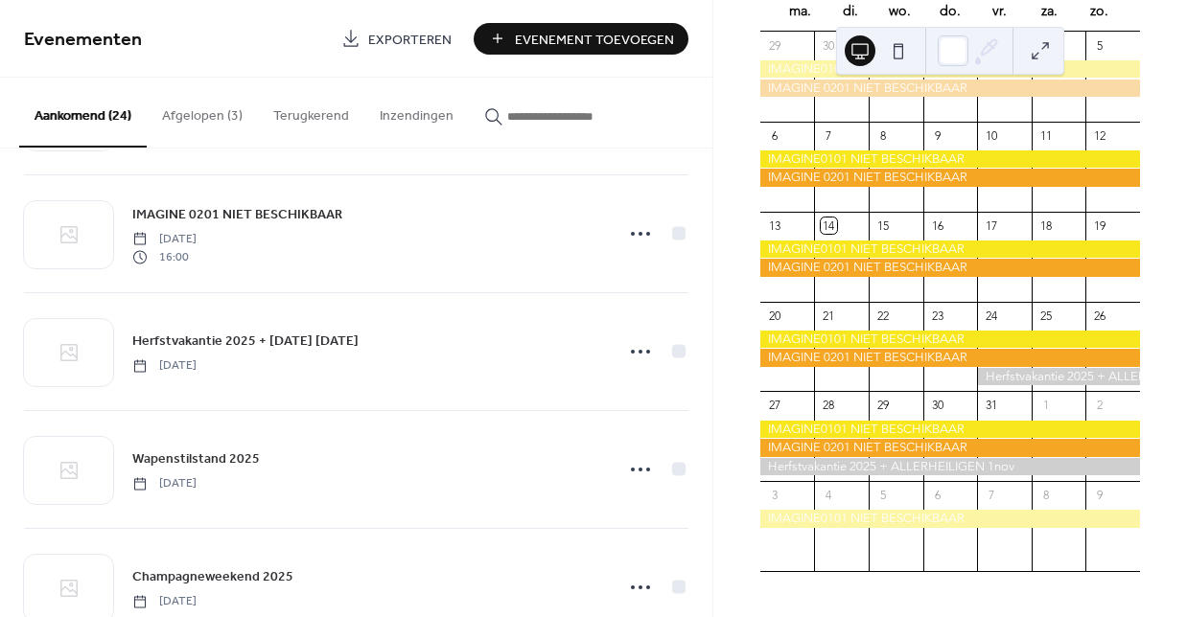
scroll to position [194, 0]
